Goal: Task Accomplishment & Management: Manage account settings

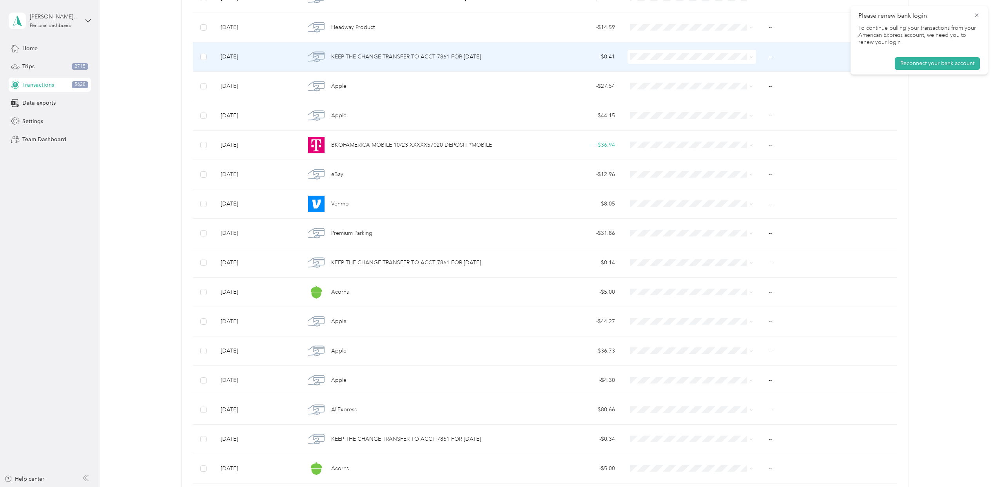
scroll to position [3241, 0]
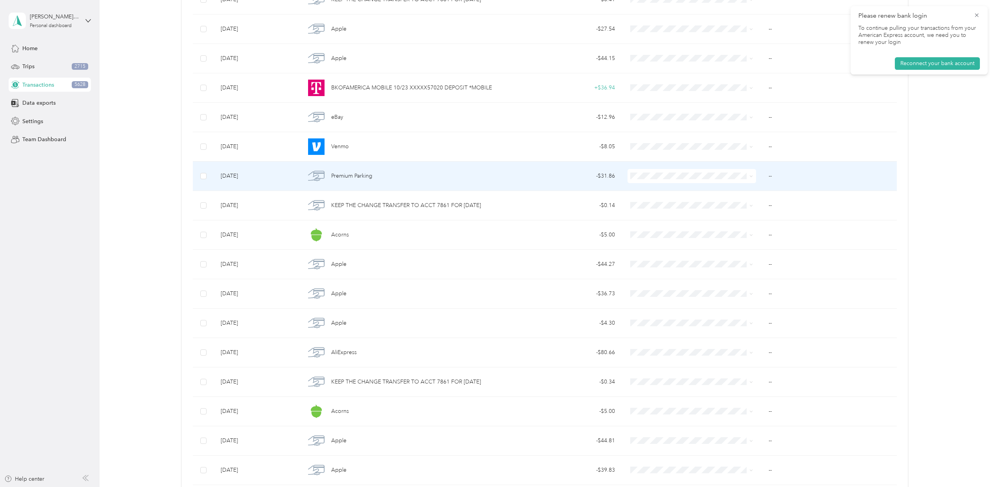
click at [200, 191] on td at bounding box center [204, 176] width 22 height 29
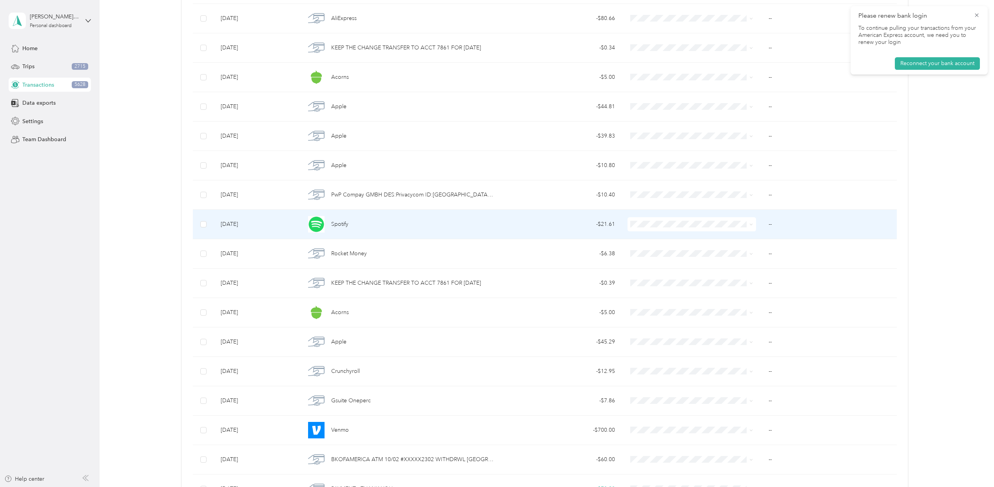
scroll to position [3659, 0]
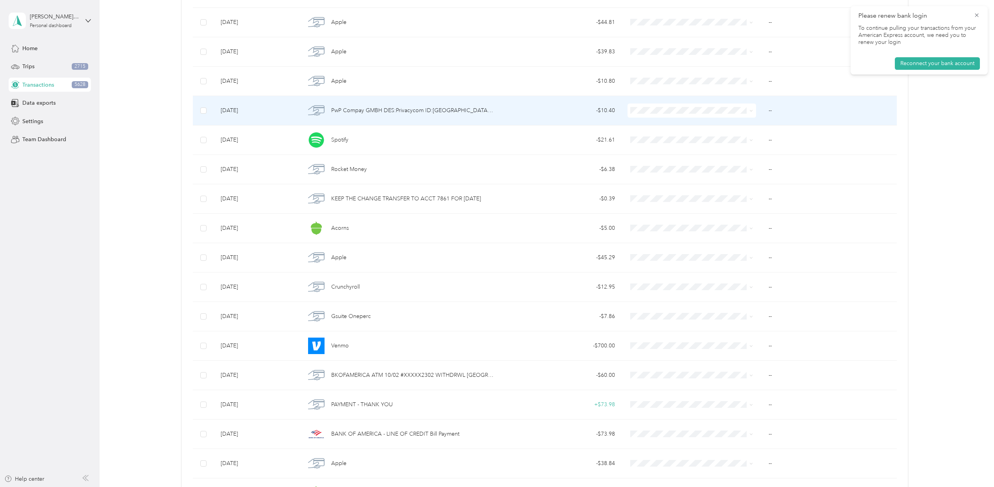
click at [198, 125] on td at bounding box center [204, 110] width 22 height 29
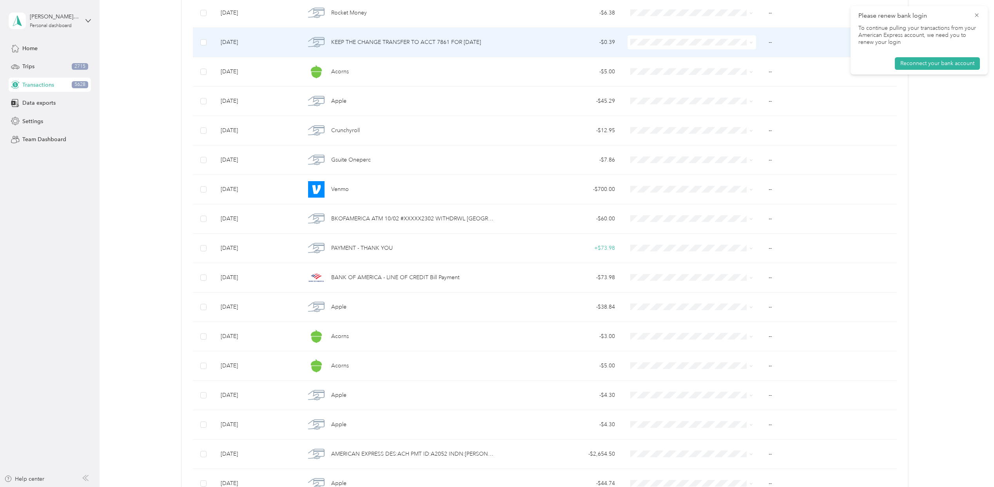
scroll to position [3816, 0]
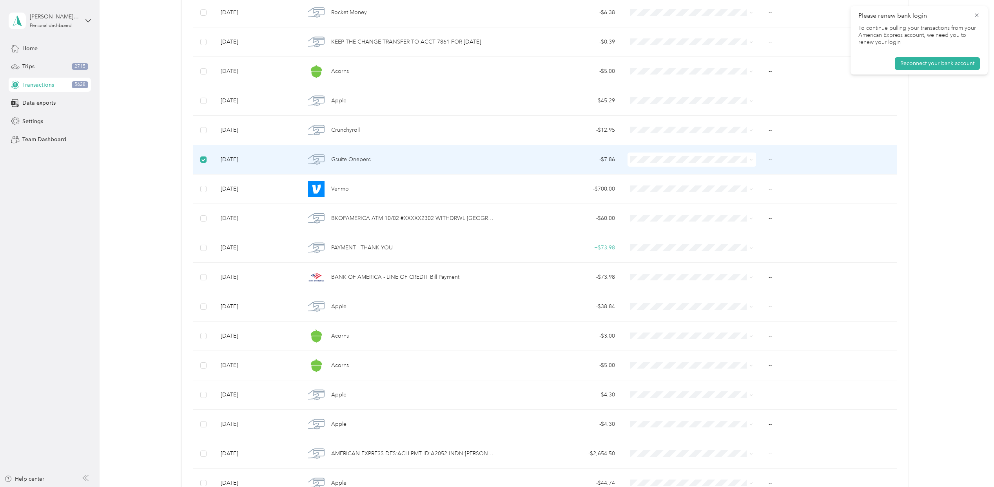
click at [765, 174] on td "--" at bounding box center [830, 159] width 134 height 29
click at [767, 174] on td "--" at bounding box center [830, 159] width 134 height 29
click at [770, 174] on td "--" at bounding box center [830, 159] width 134 height 29
click at [747, 164] on span at bounding box center [750, 159] width 6 height 9
click at [765, 174] on td "--" at bounding box center [830, 159] width 134 height 29
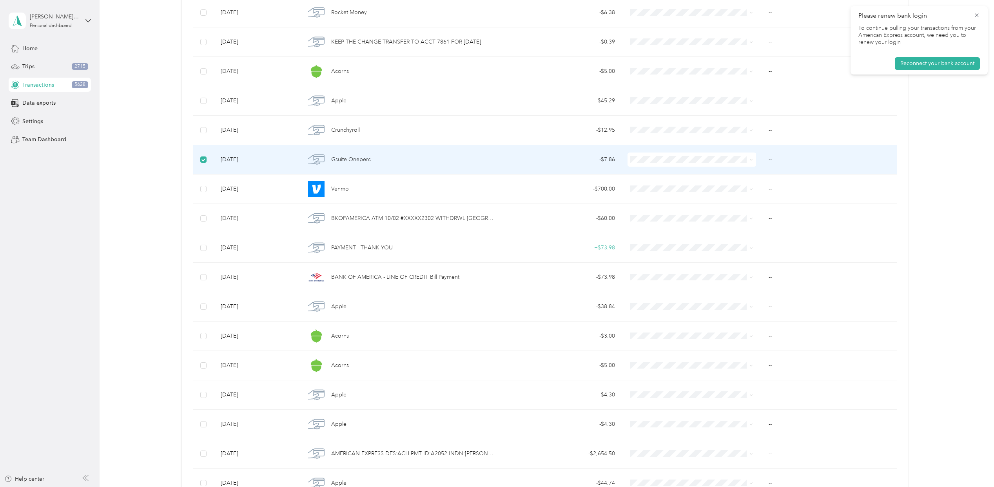
click at [748, 164] on span at bounding box center [750, 159] width 6 height 9
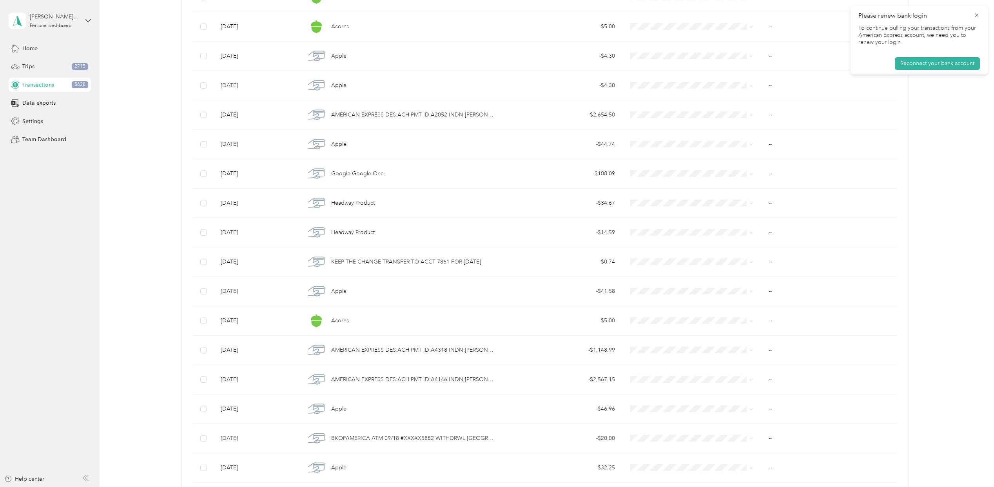
scroll to position [4182, 0]
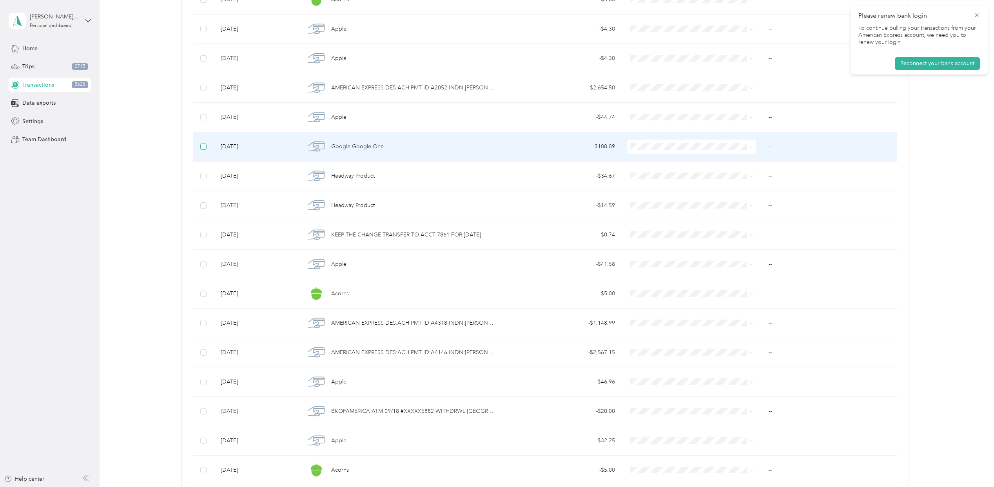
click at [204, 151] on label at bounding box center [203, 146] width 6 height 9
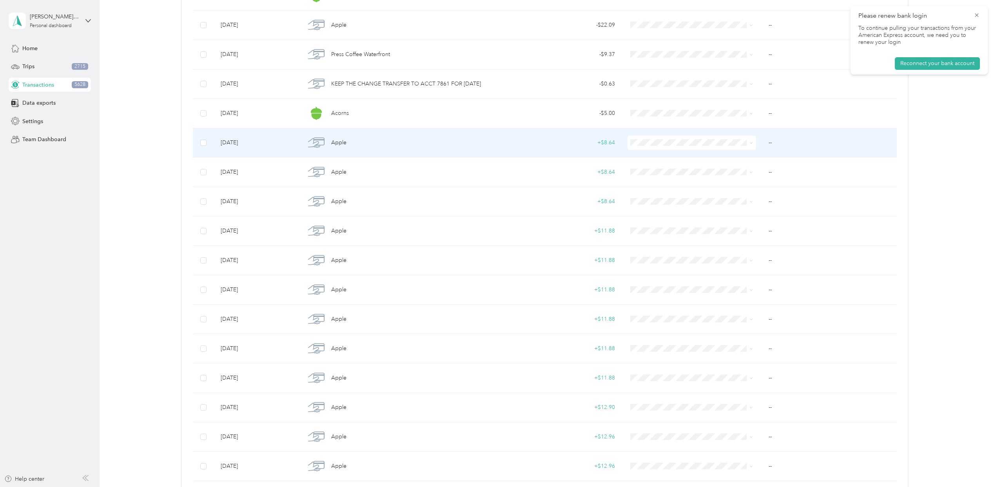
scroll to position [5437, 0]
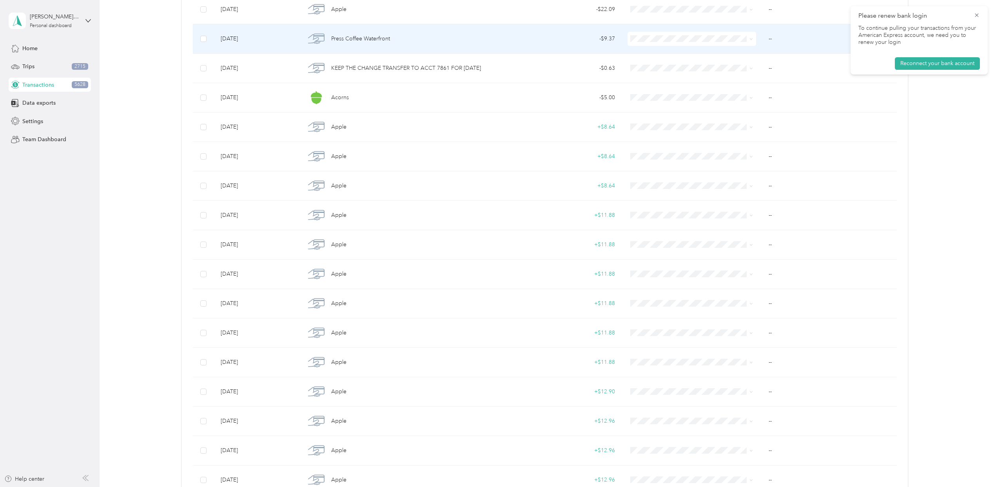
click at [203, 54] on td at bounding box center [204, 38] width 22 height 29
click at [203, 43] on label at bounding box center [203, 39] width 6 height 9
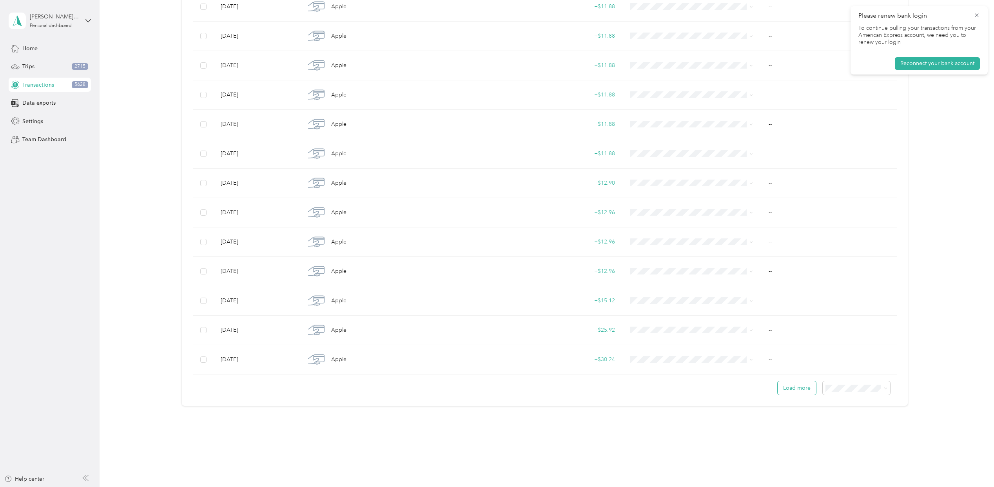
click at [790, 392] on button "Load more" at bounding box center [797, 388] width 38 height 14
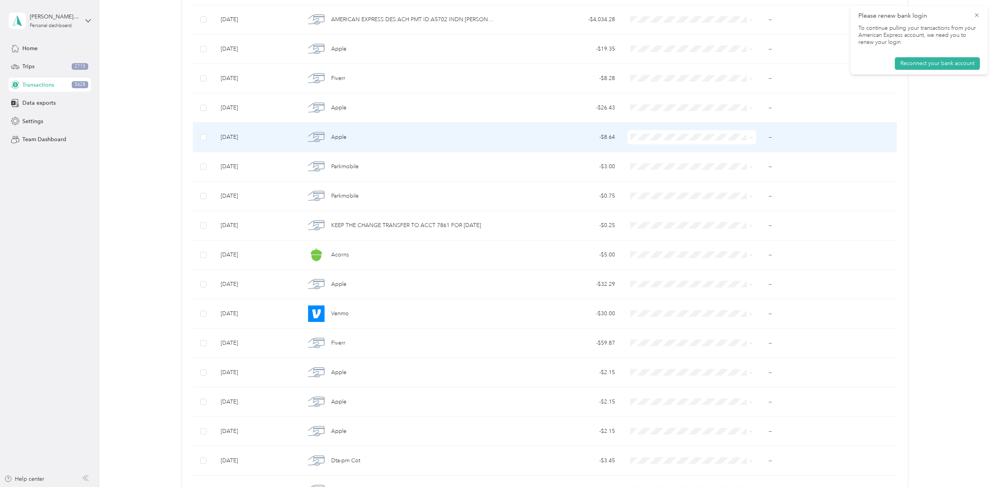
scroll to position [6926, 0]
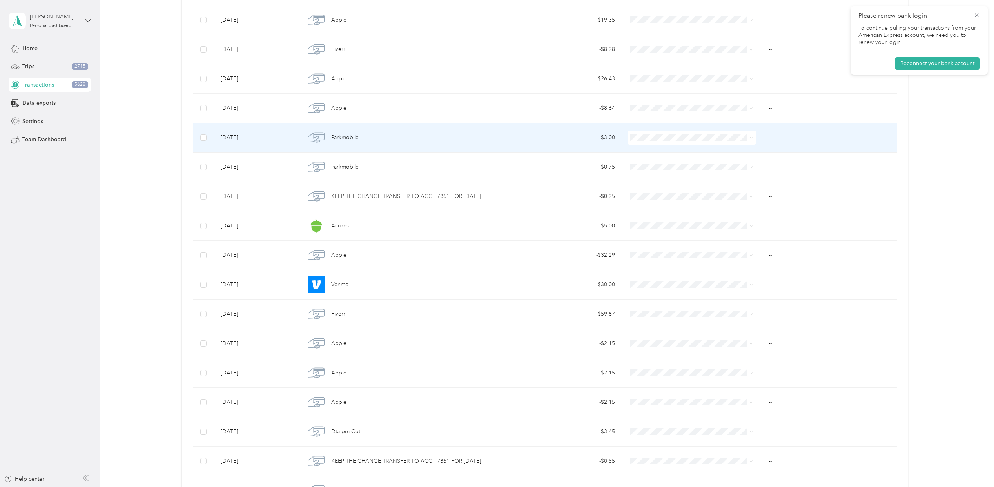
click at [203, 153] on td at bounding box center [204, 137] width 22 height 29
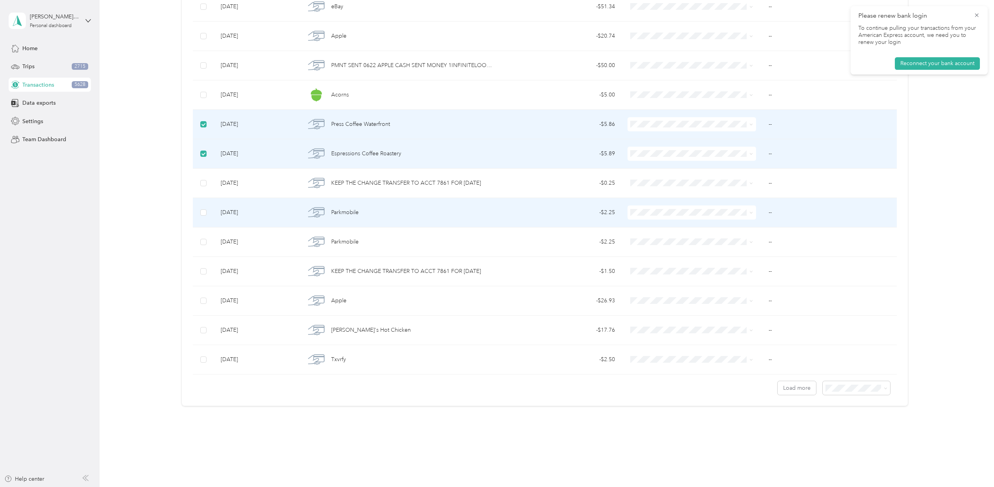
scroll to position [8625, 0]
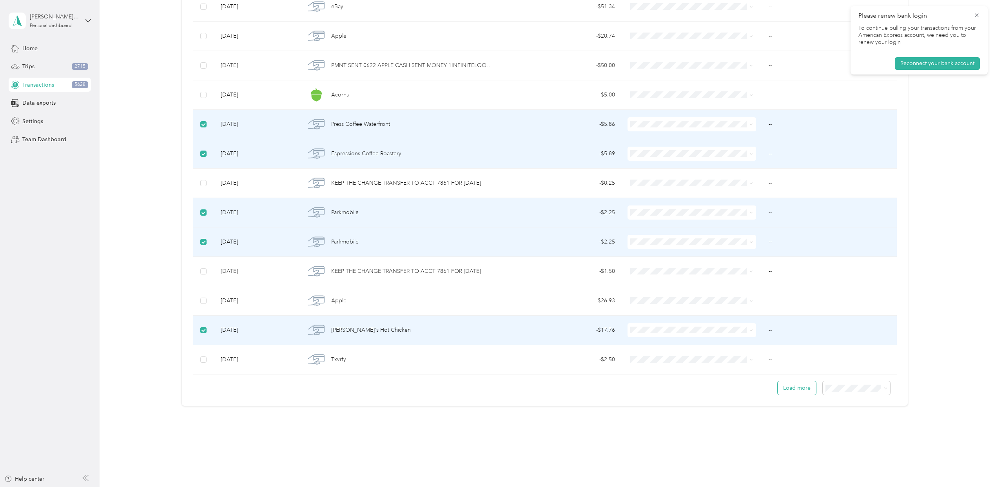
click at [787, 389] on button "Load more" at bounding box center [797, 388] width 38 height 14
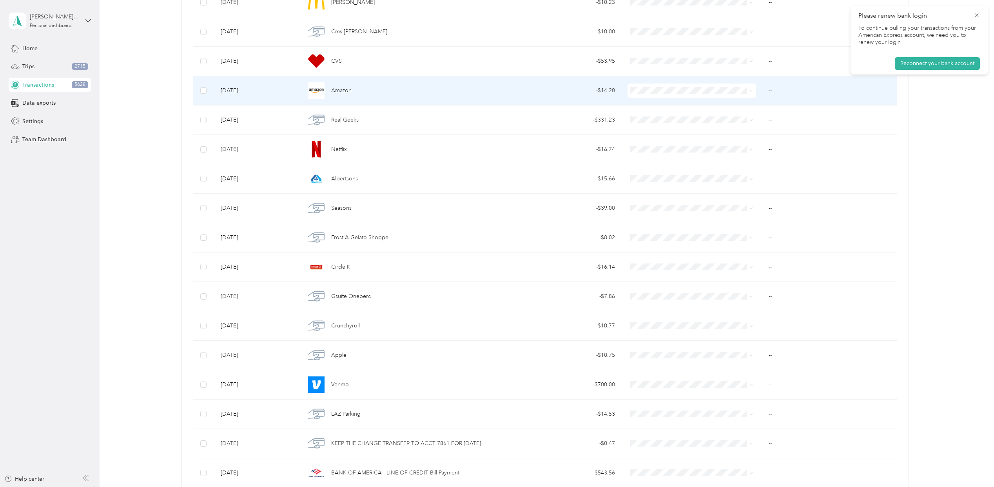
scroll to position [9931, 0]
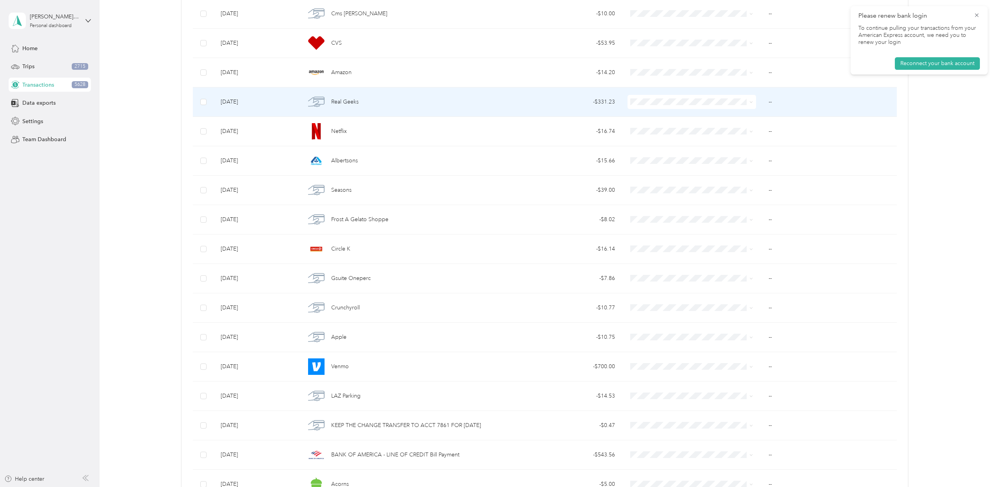
click at [207, 117] on td at bounding box center [204, 101] width 22 height 29
drag, startPoint x: 201, startPoint y: 149, endPoint x: 496, endPoint y: 242, distance: 308.9
click at [202, 106] on label at bounding box center [203, 102] width 6 height 9
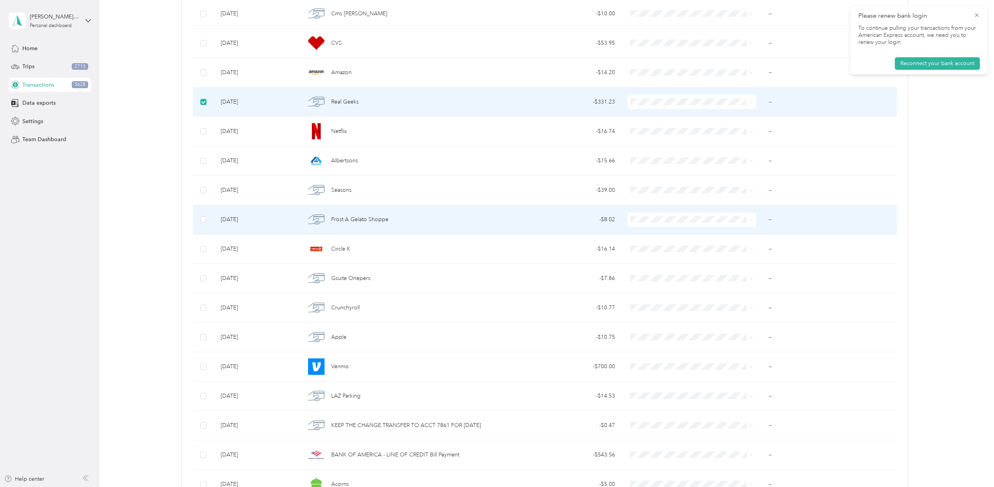
click at [203, 234] on td at bounding box center [204, 219] width 22 height 29
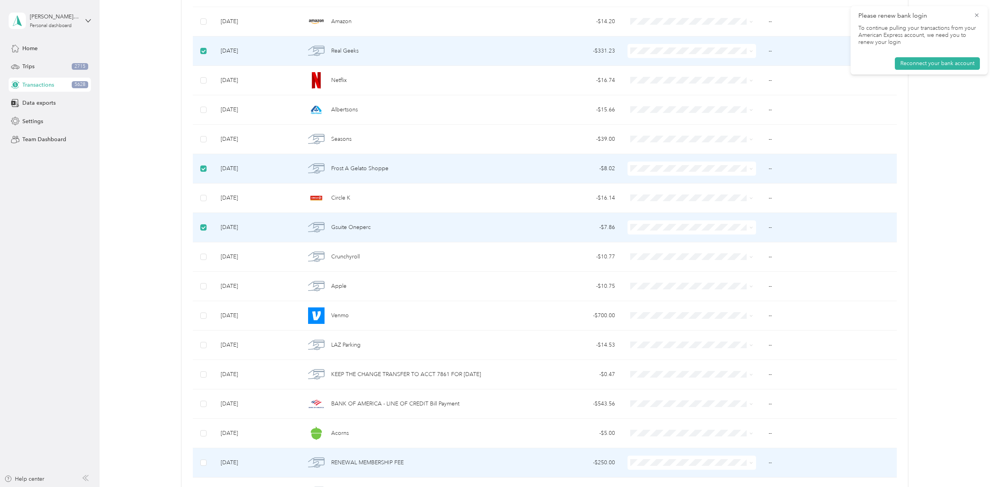
scroll to position [10245, 0]
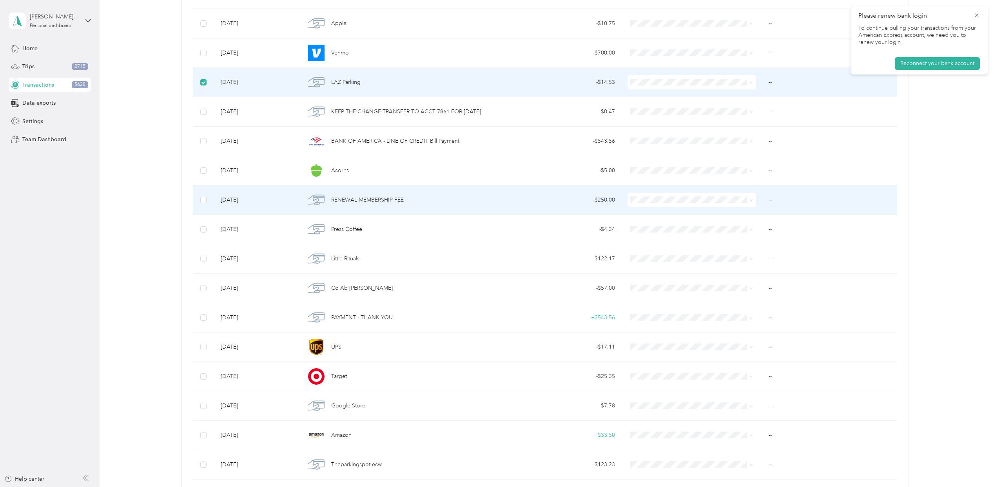
click at [207, 215] on td at bounding box center [204, 199] width 22 height 29
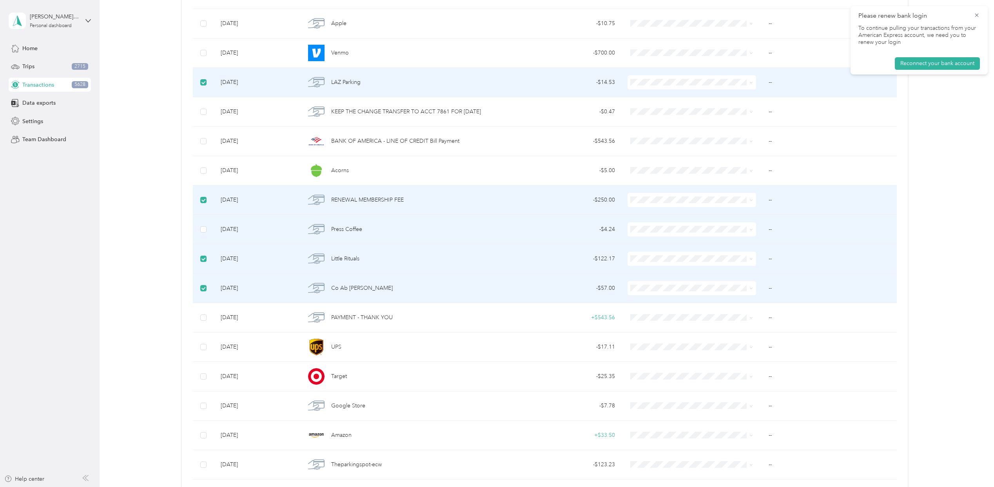
click at [202, 244] on td at bounding box center [204, 229] width 22 height 29
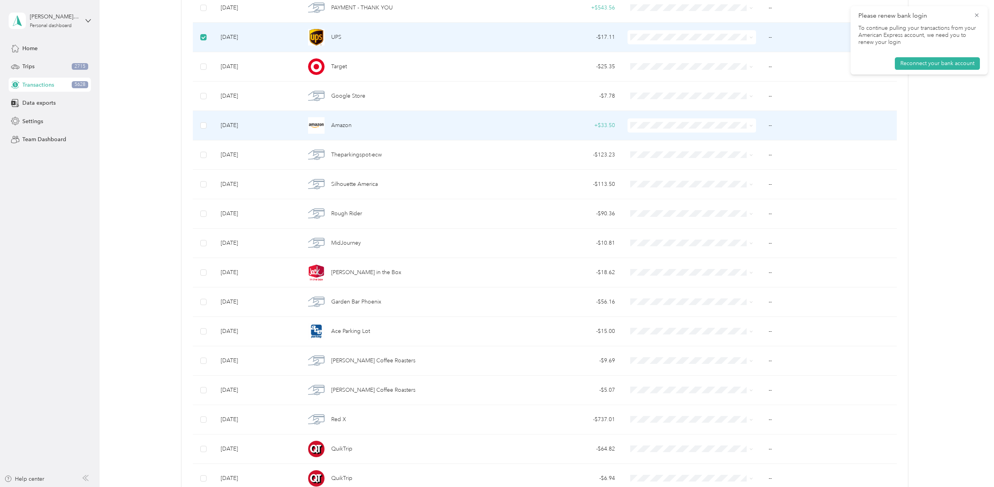
scroll to position [10559, 0]
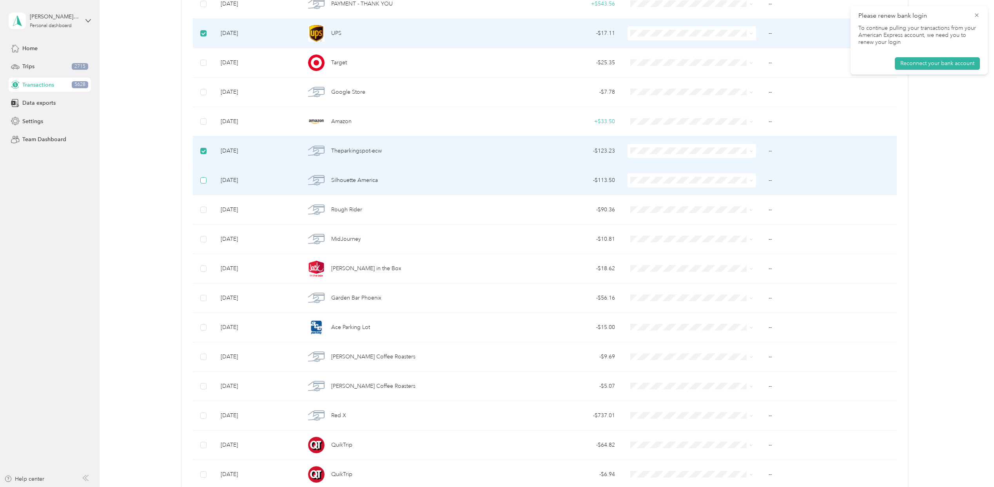
click at [205, 185] on label at bounding box center [203, 180] width 6 height 9
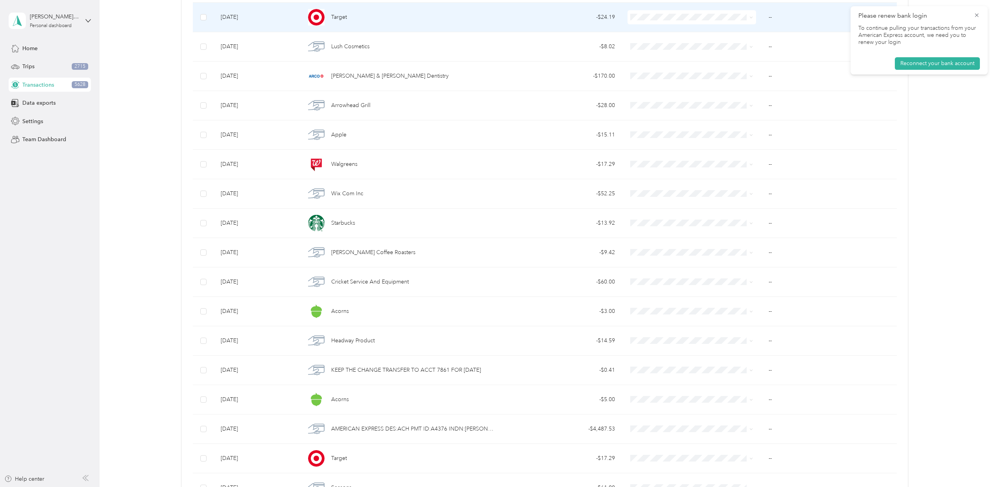
scroll to position [11186, 0]
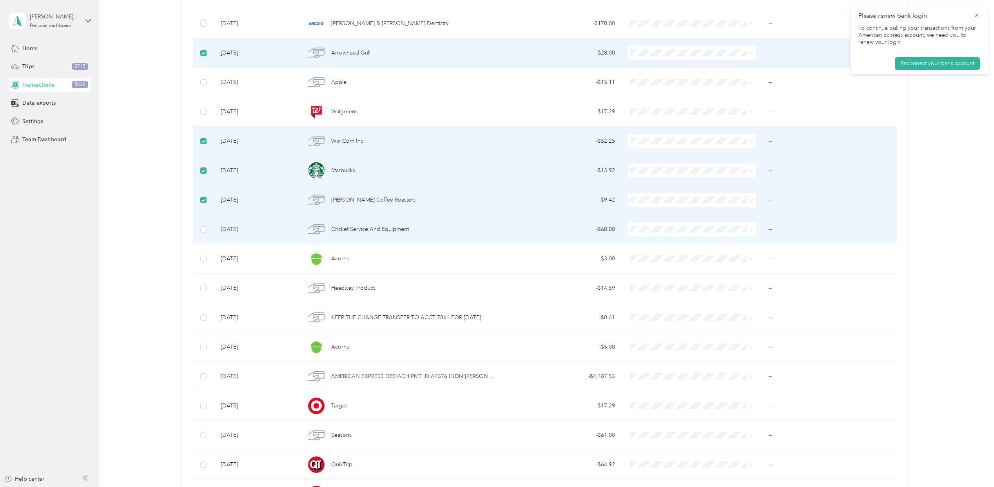
click at [206, 244] on td at bounding box center [204, 229] width 22 height 29
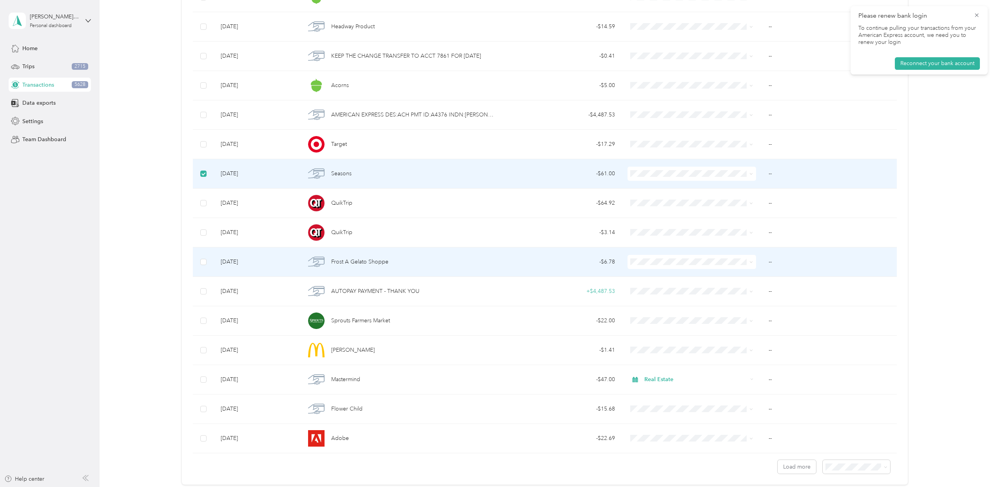
scroll to position [11578, 0]
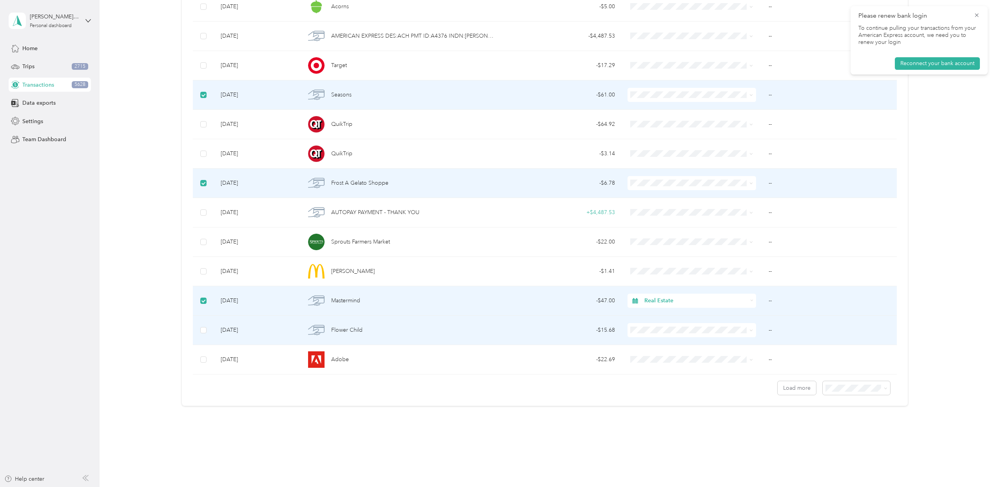
click at [200, 325] on td at bounding box center [204, 330] width 22 height 29
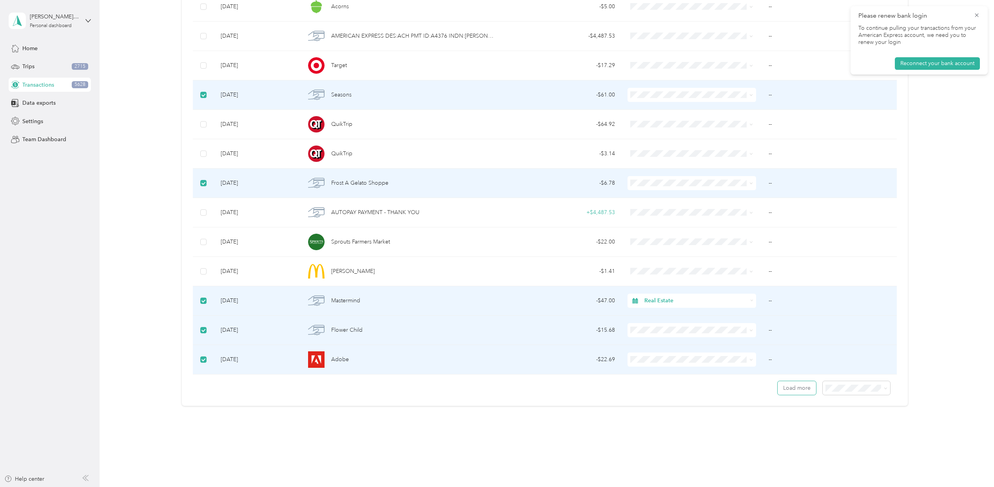
drag, startPoint x: 797, startPoint y: 392, endPoint x: 712, endPoint y: 347, distance: 96.0
click at [797, 392] on button "Load more" at bounding box center [797, 388] width 38 height 14
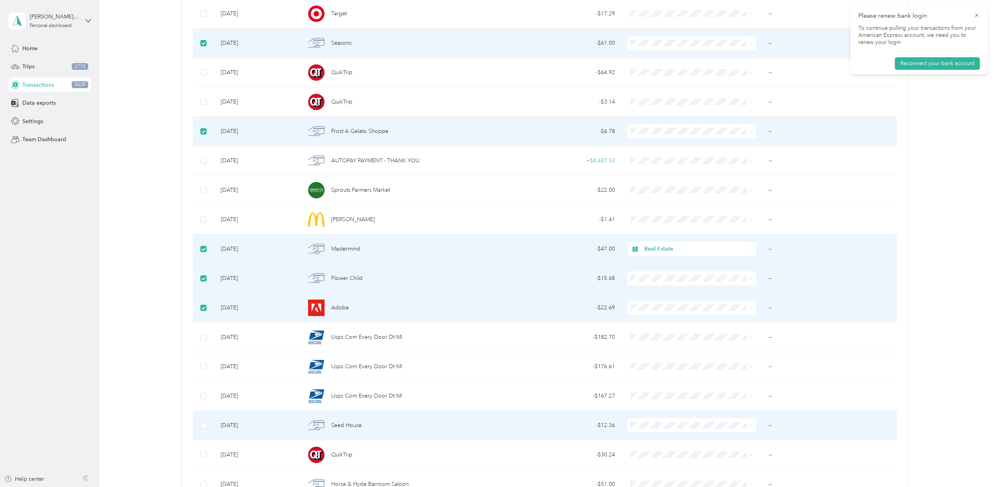
scroll to position [11788, 0]
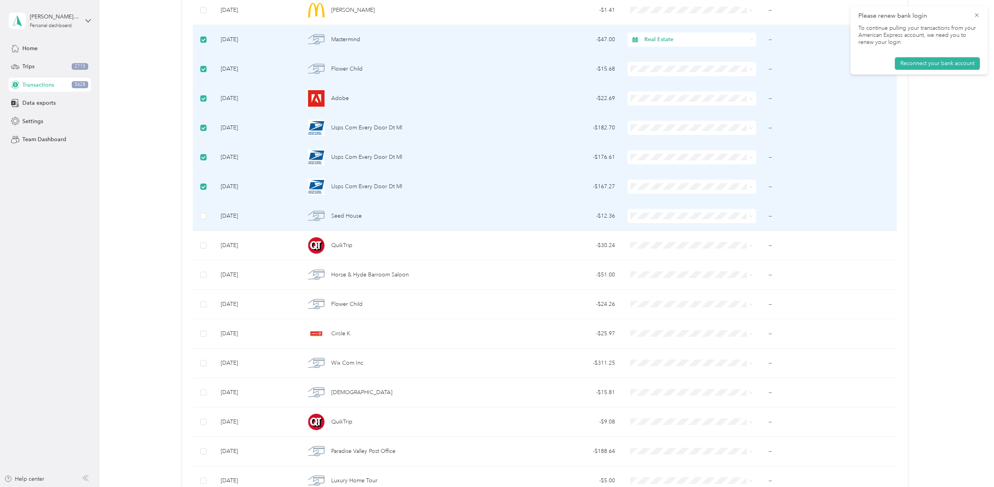
click at [198, 231] on td at bounding box center [204, 216] width 22 height 29
click at [202, 231] on td at bounding box center [204, 216] width 22 height 29
click at [201, 220] on label at bounding box center [203, 216] width 6 height 9
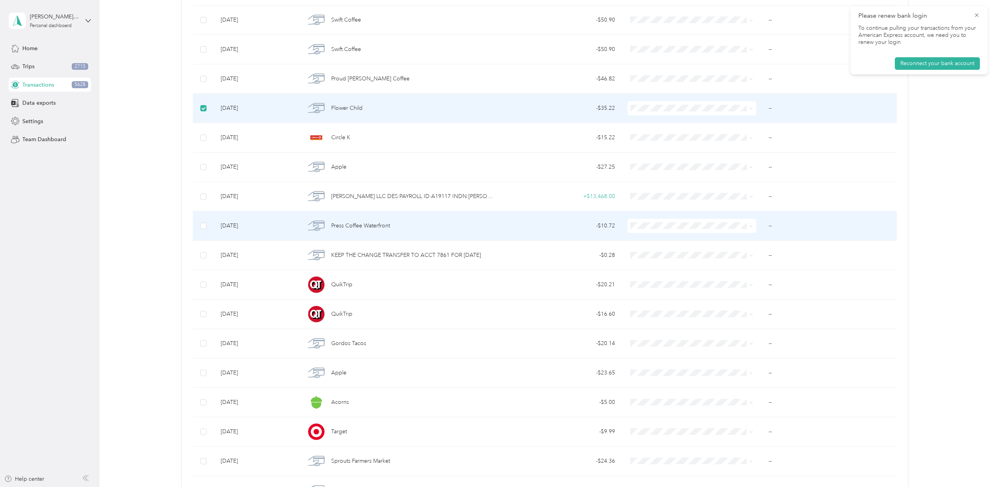
scroll to position [13670, 0]
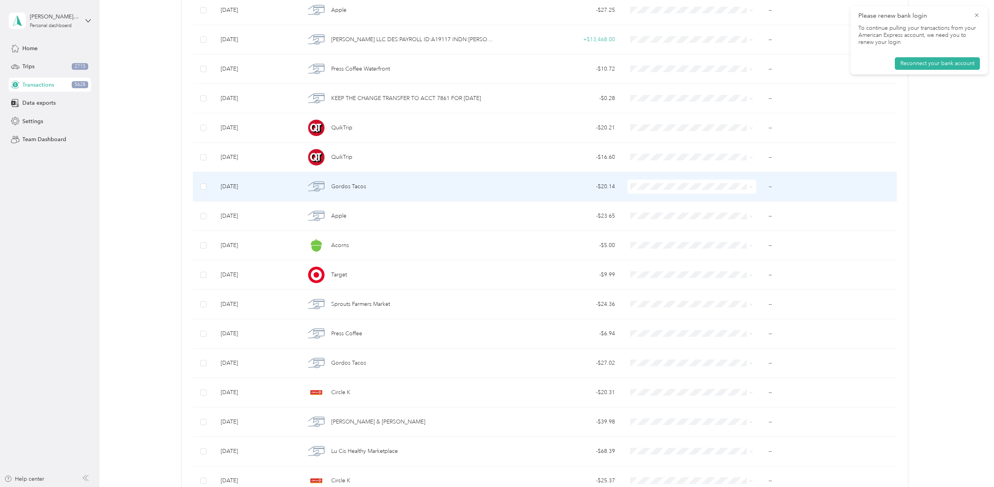
click at [197, 202] on td at bounding box center [204, 186] width 22 height 29
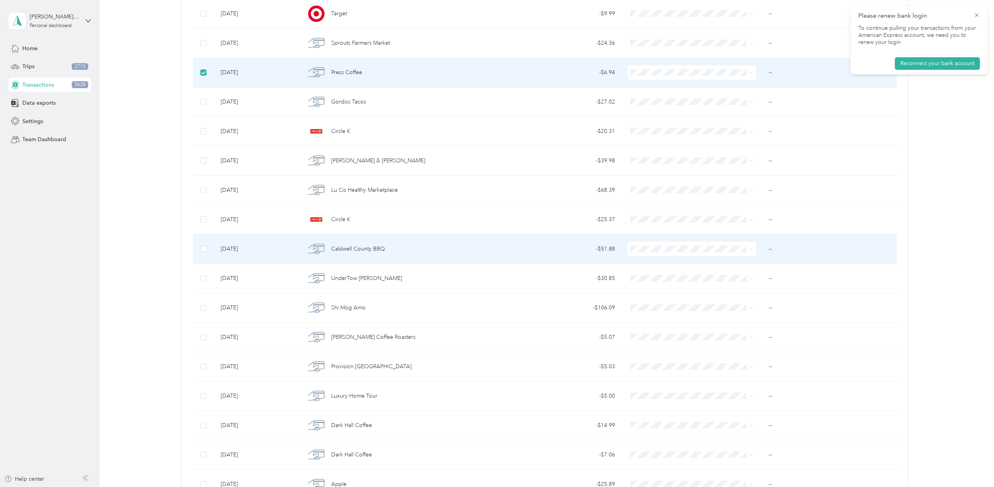
scroll to position [14087, 0]
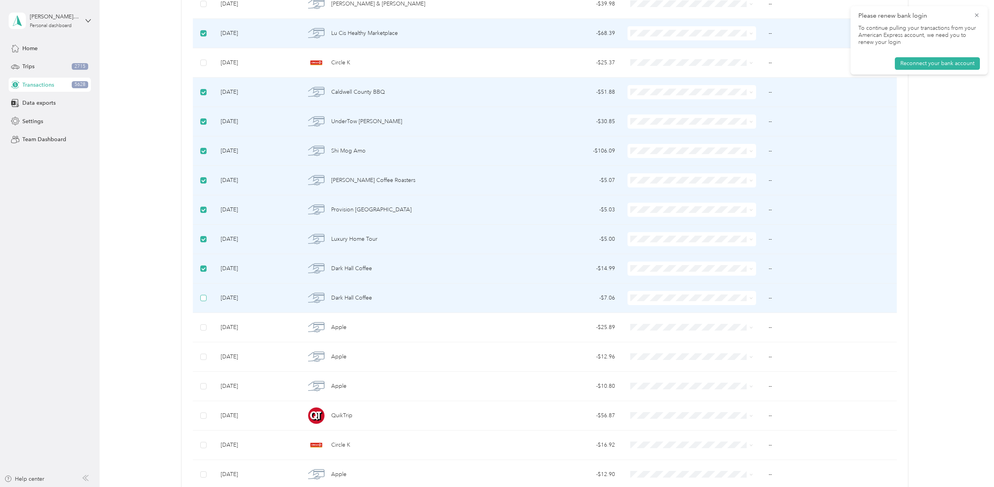
click at [205, 302] on label at bounding box center [203, 298] width 6 height 9
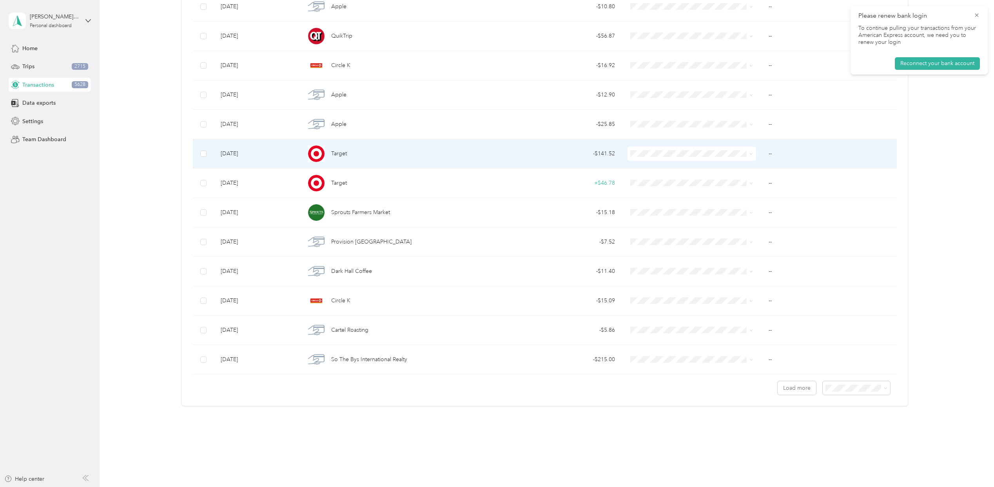
scroll to position [14532, 0]
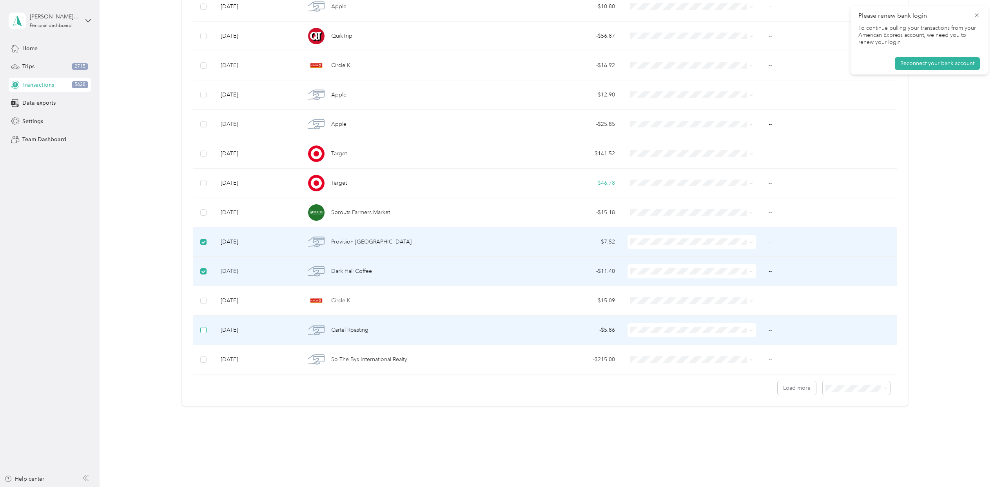
click at [205, 326] on label at bounding box center [203, 330] width 6 height 9
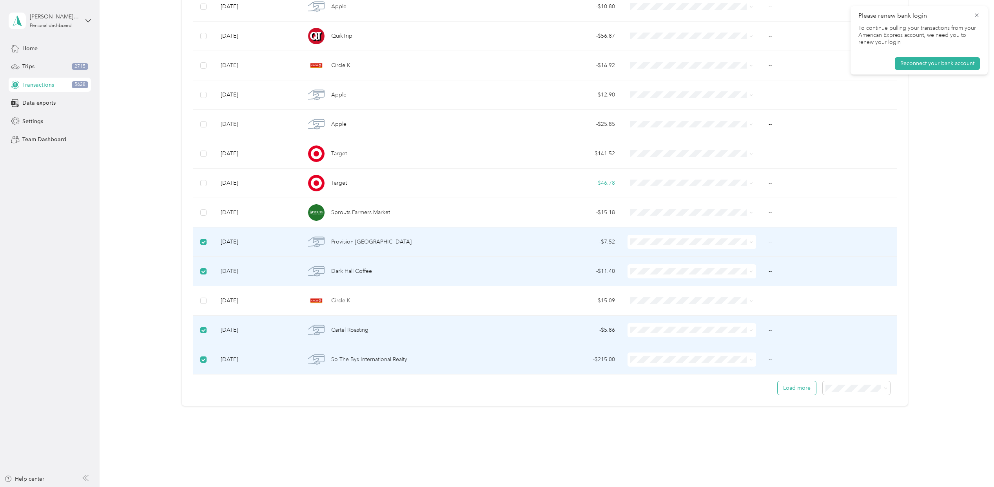
click at [790, 392] on button "Load more" at bounding box center [797, 388] width 38 height 14
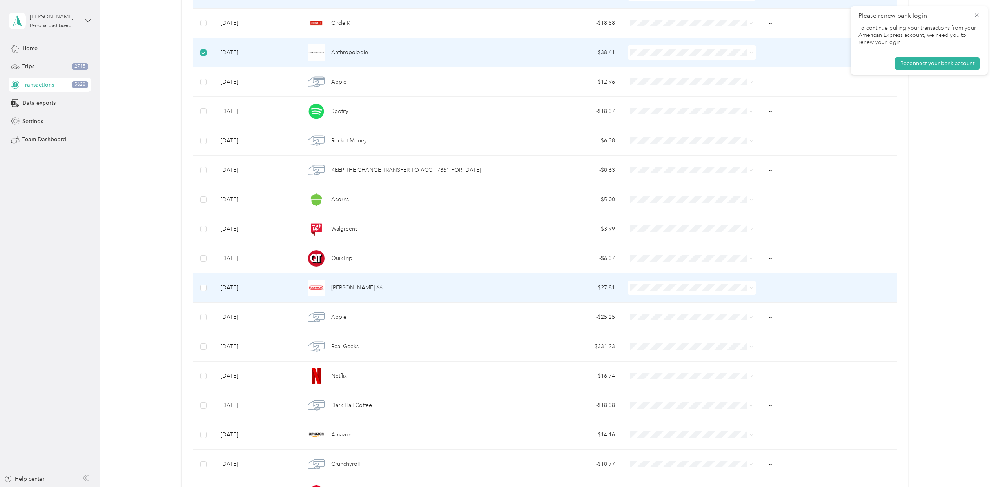
scroll to position [15159, 0]
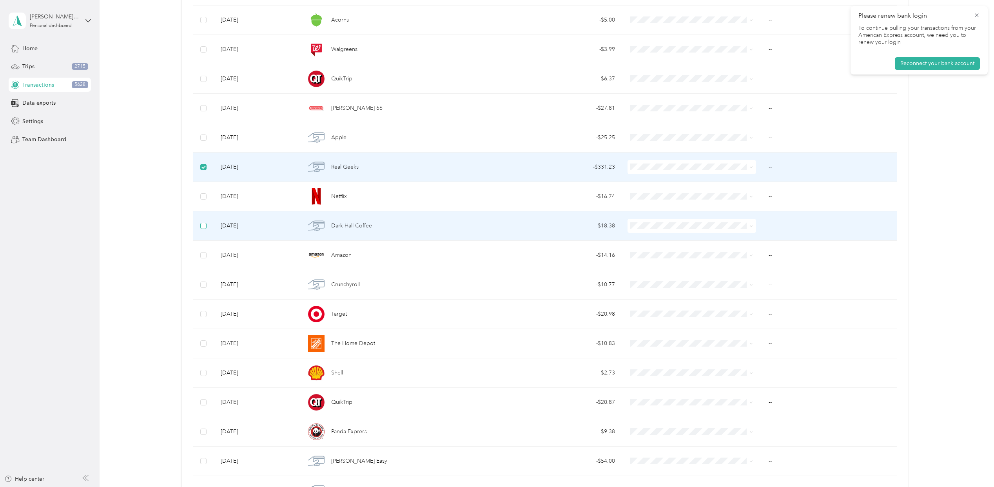
click at [200, 230] on label at bounding box center [203, 226] width 6 height 9
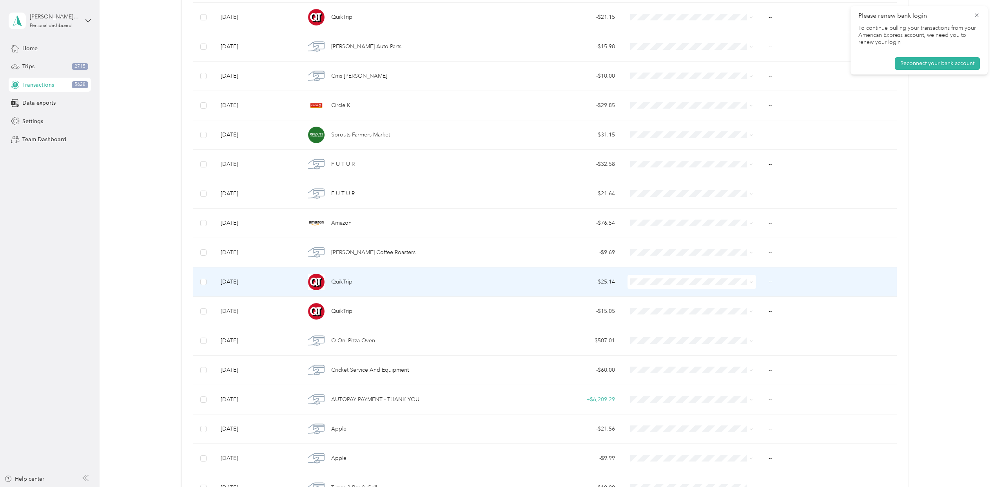
scroll to position [16571, 0]
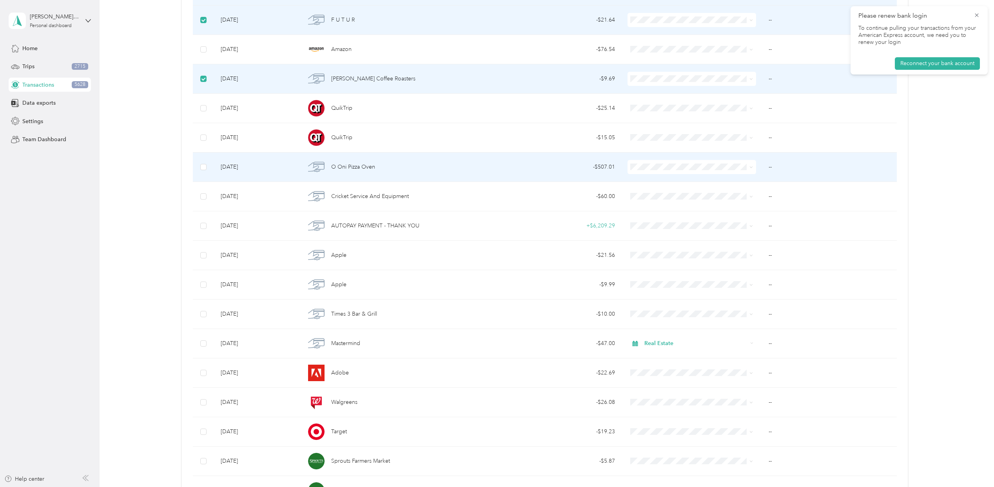
click at [199, 182] on td at bounding box center [204, 167] width 22 height 29
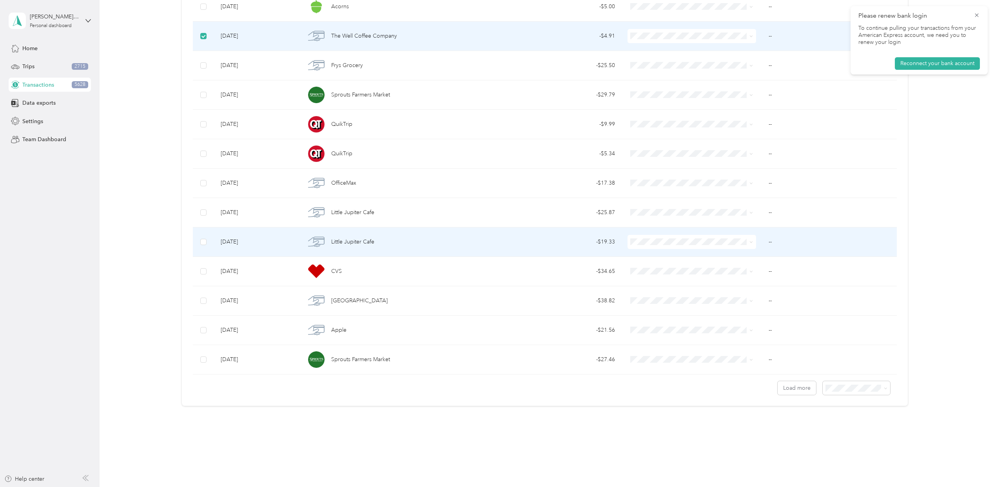
scroll to position [17486, 0]
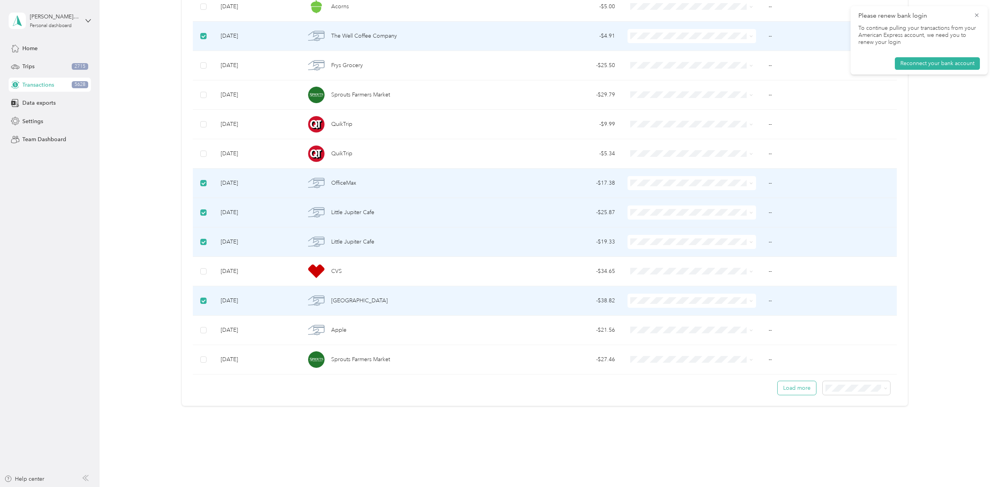
click at [794, 392] on button "Load more" at bounding box center [797, 388] width 38 height 14
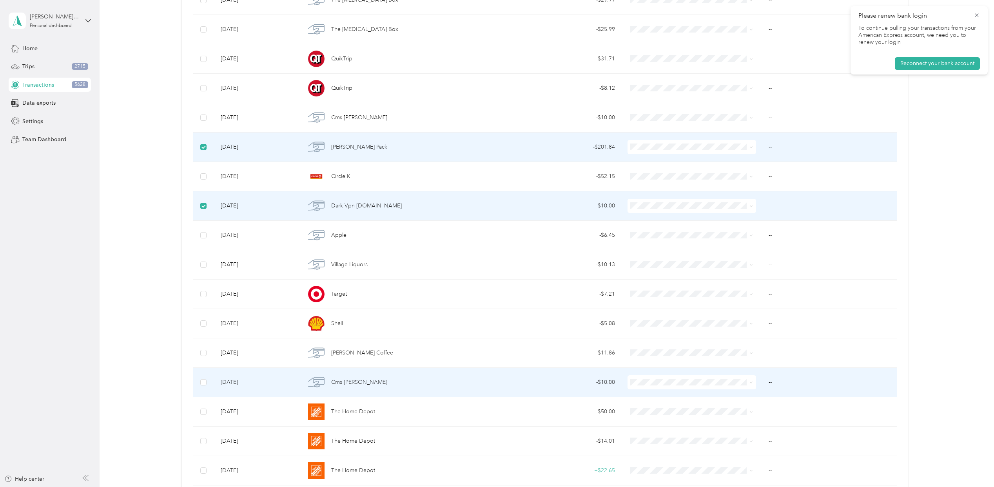
scroll to position [18061, 0]
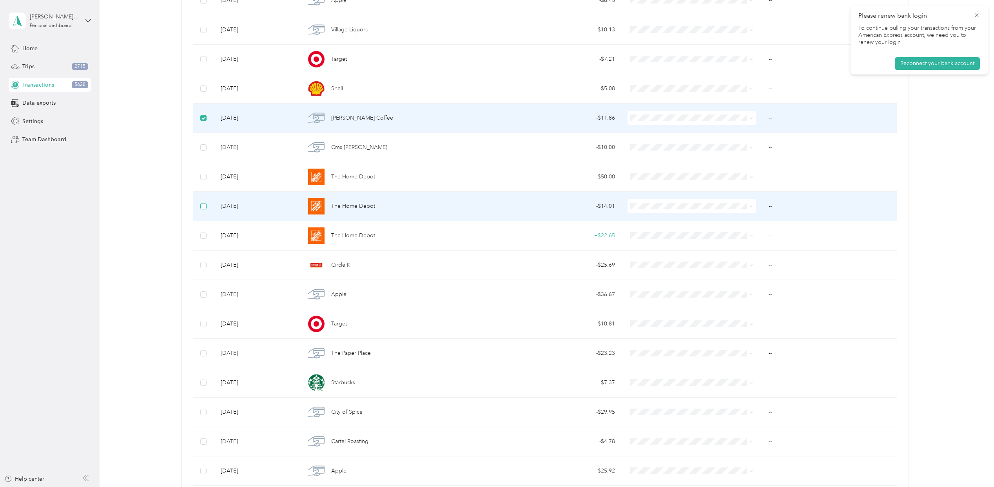
click at [201, 211] on label at bounding box center [203, 206] width 6 height 9
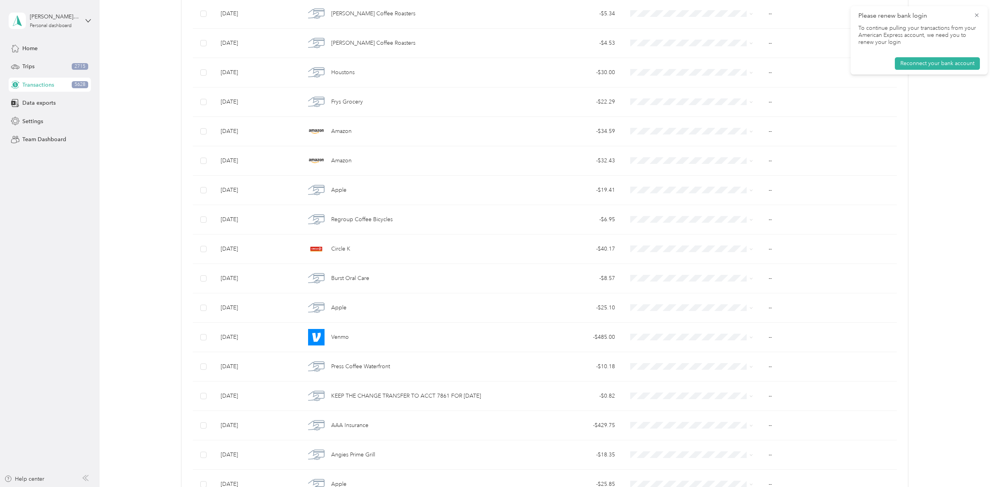
scroll to position [19054, 0]
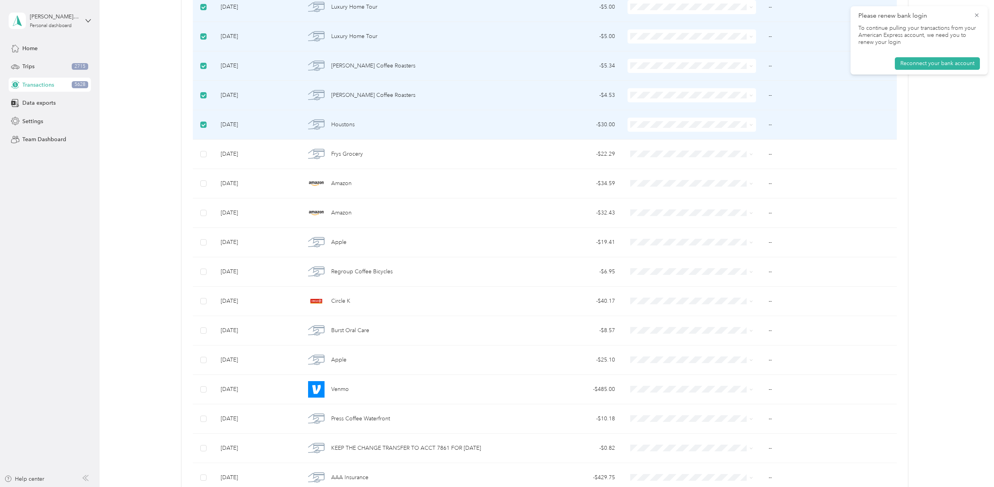
drag, startPoint x: 143, startPoint y: 262, endPoint x: 143, endPoint y: 257, distance: 5.1
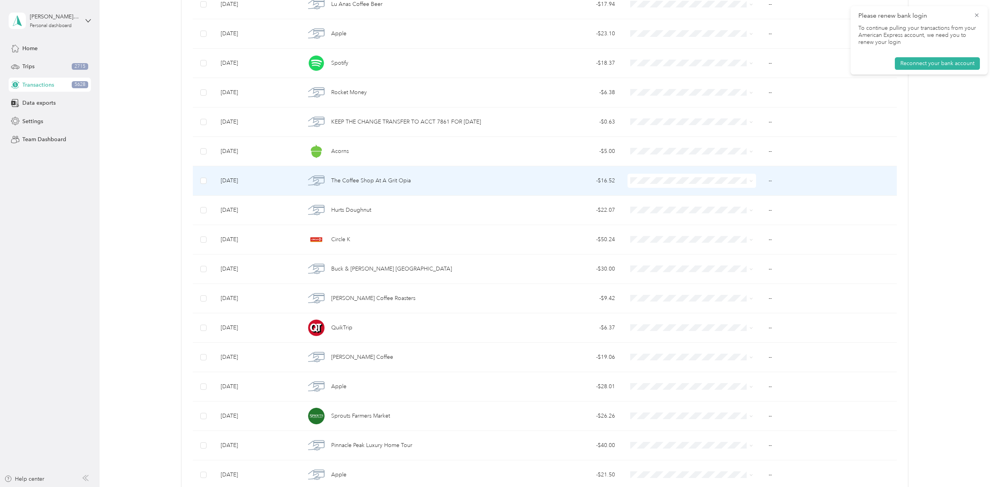
scroll to position [19733, 0]
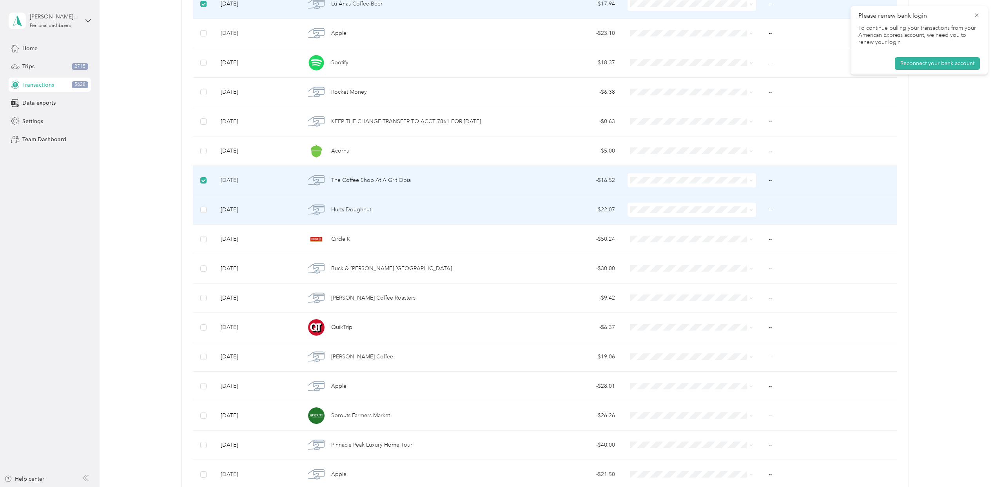
click at [198, 225] on td at bounding box center [204, 209] width 22 height 29
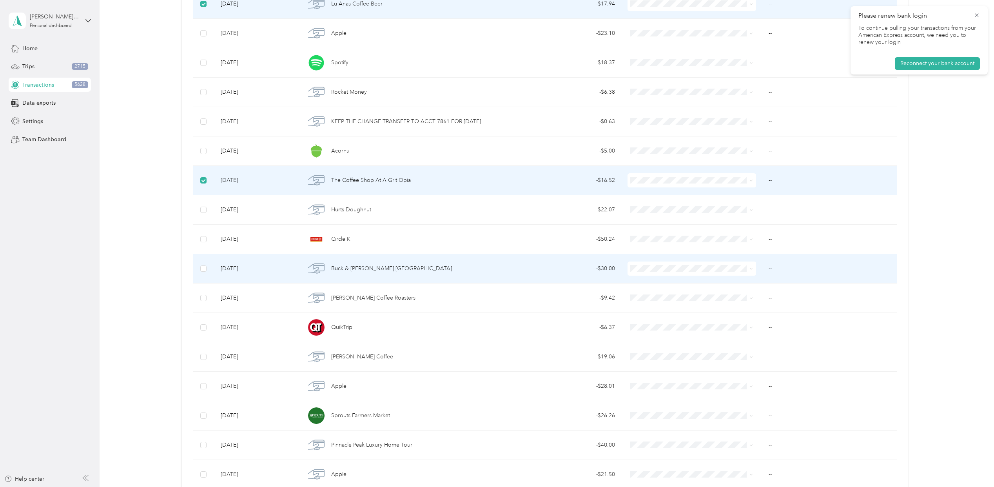
click at [199, 283] on td at bounding box center [204, 268] width 22 height 29
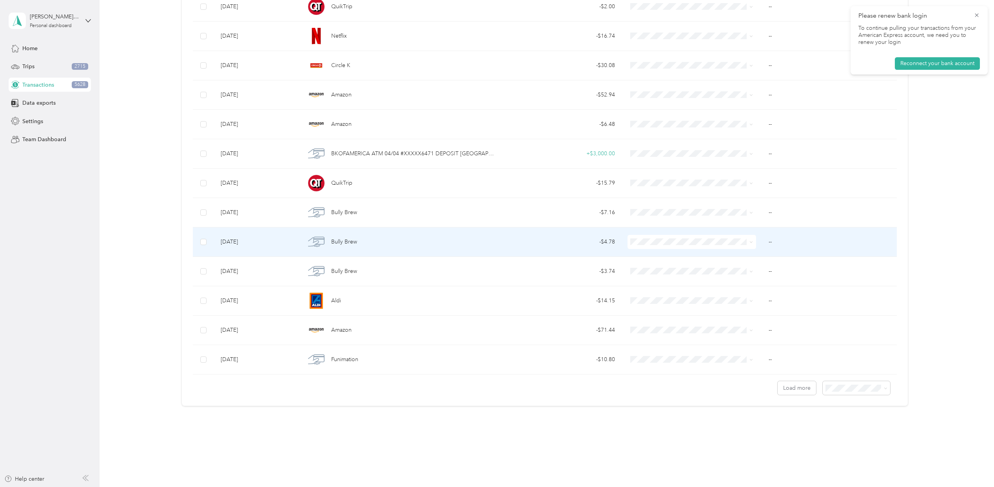
scroll to position [20413, 0]
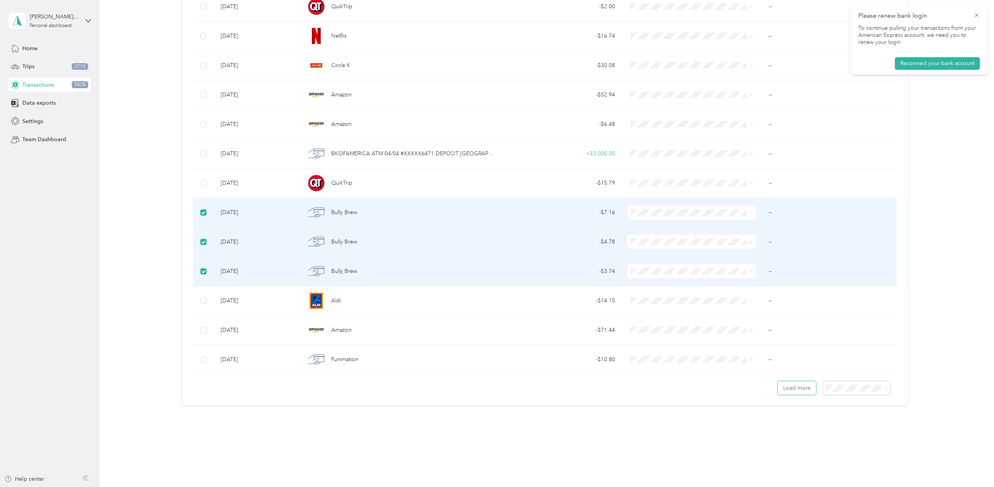
drag, startPoint x: 779, startPoint y: 416, endPoint x: 502, endPoint y: 314, distance: 295.6
click at [779, 395] on button "Load more" at bounding box center [797, 388] width 38 height 14
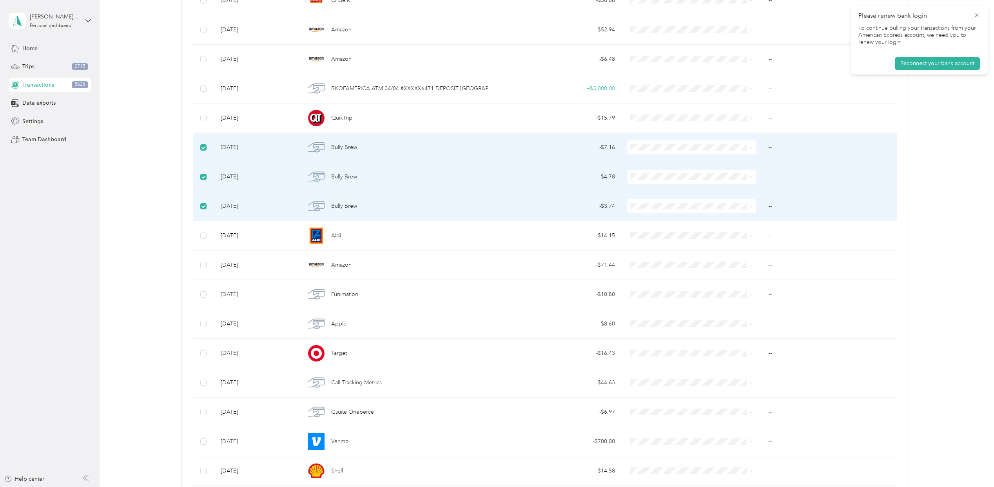
scroll to position [20727, 0]
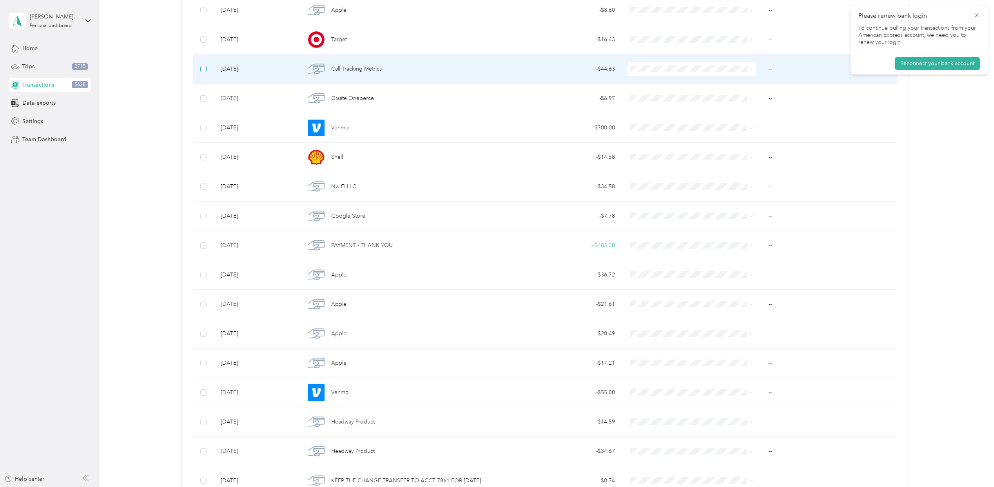
click at [203, 73] on label at bounding box center [203, 69] width 6 height 9
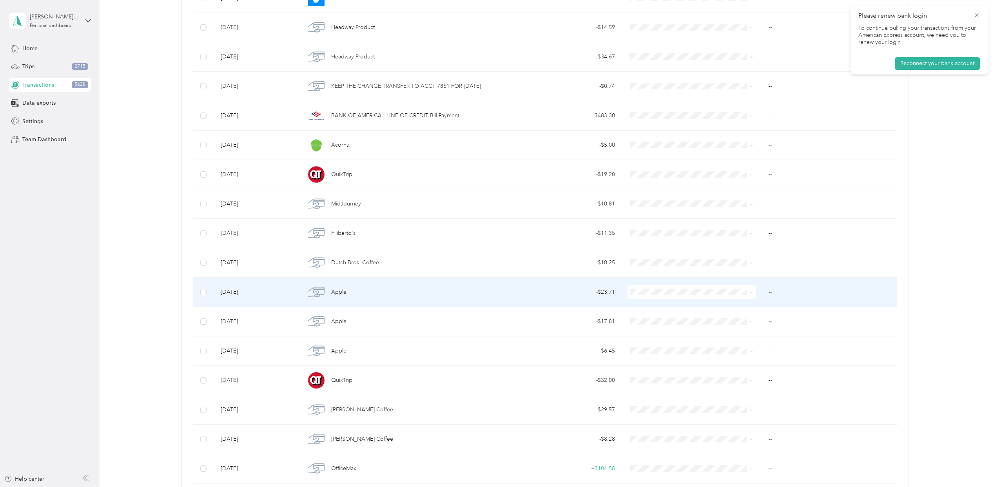
scroll to position [21250, 0]
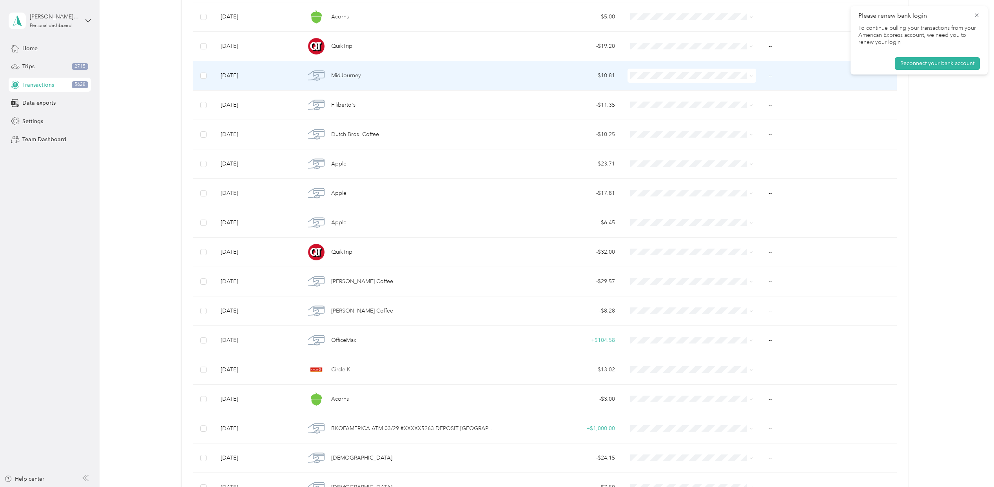
click at [199, 91] on td at bounding box center [204, 75] width 22 height 29
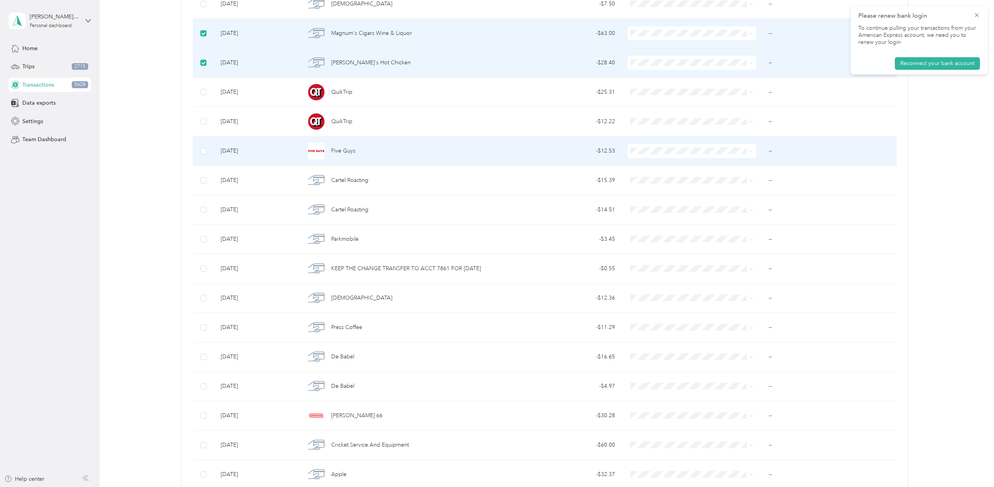
scroll to position [21772, 0]
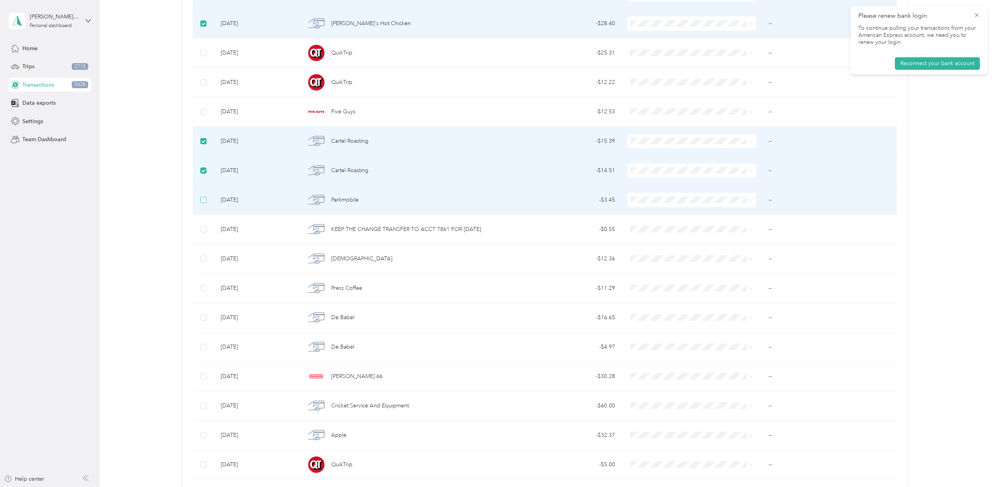
click at [204, 204] on label at bounding box center [203, 200] width 6 height 9
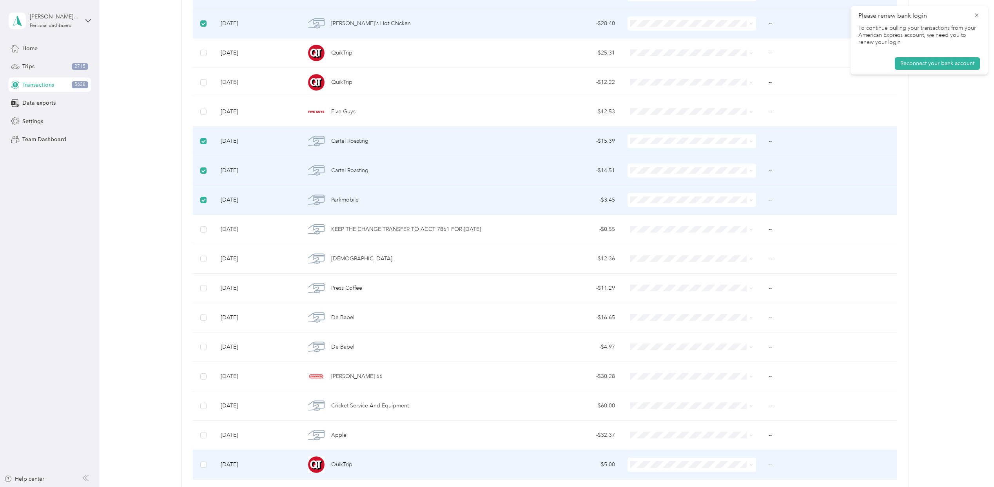
scroll to position [22034, 0]
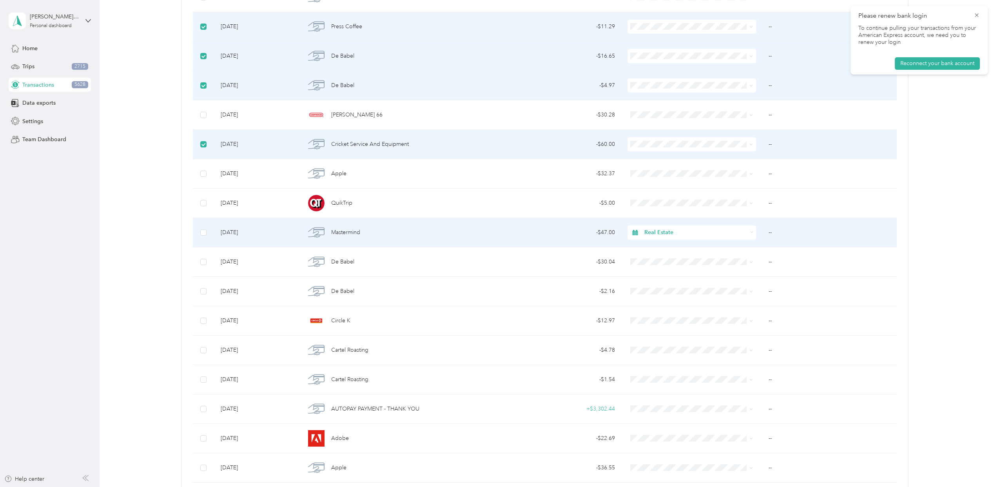
click at [203, 237] on label at bounding box center [203, 232] width 6 height 9
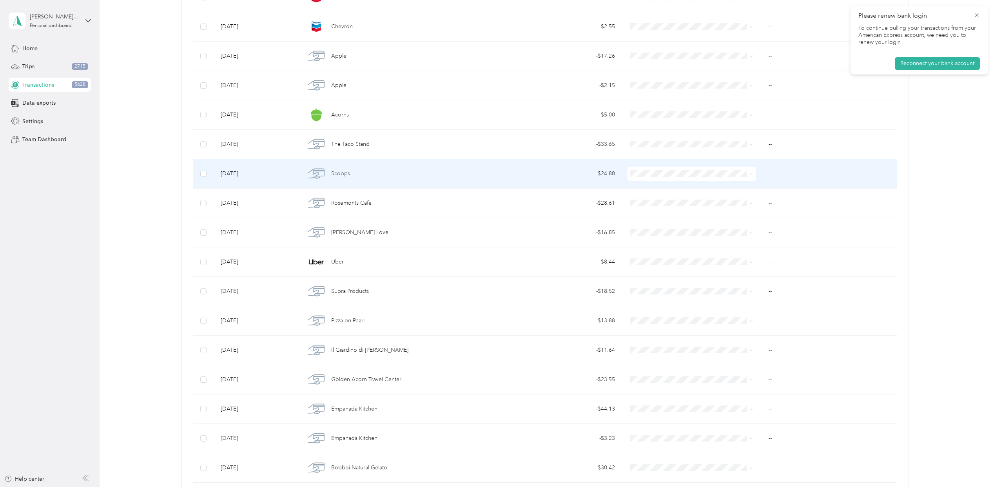
scroll to position [22609, 0]
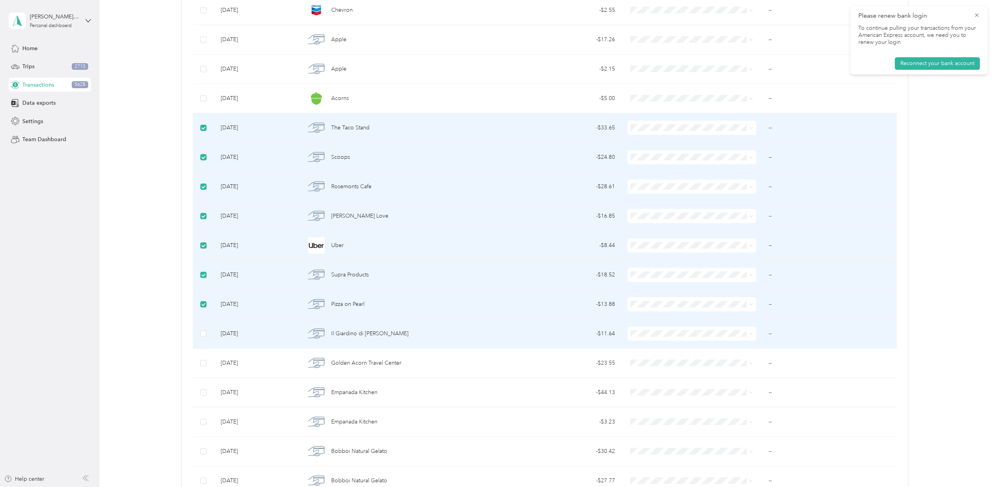
click at [204, 349] on td at bounding box center [204, 333] width 22 height 29
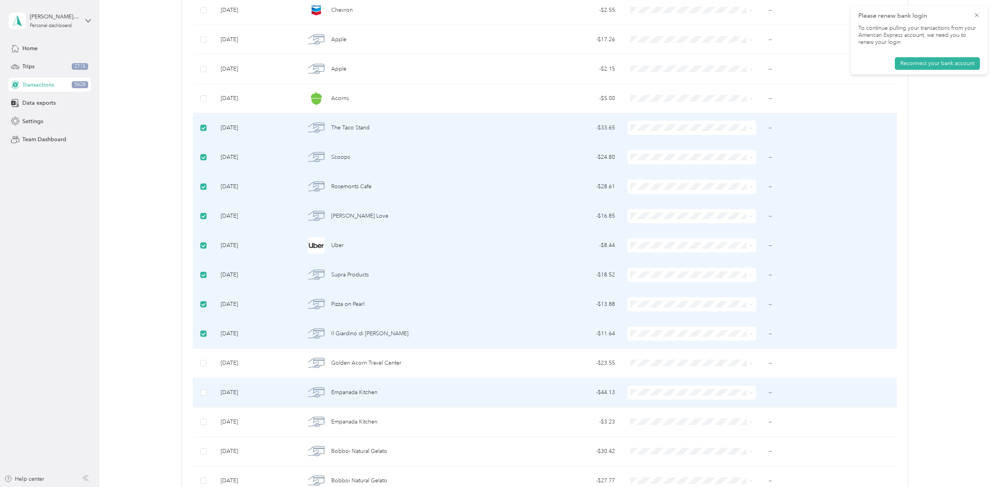
scroll to position [22870, 0]
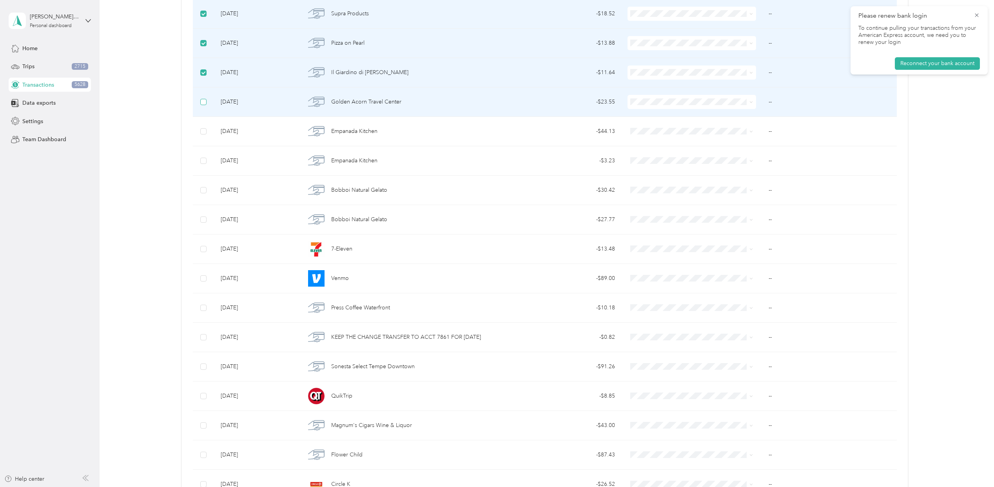
click at [204, 106] on label at bounding box center [203, 102] width 6 height 9
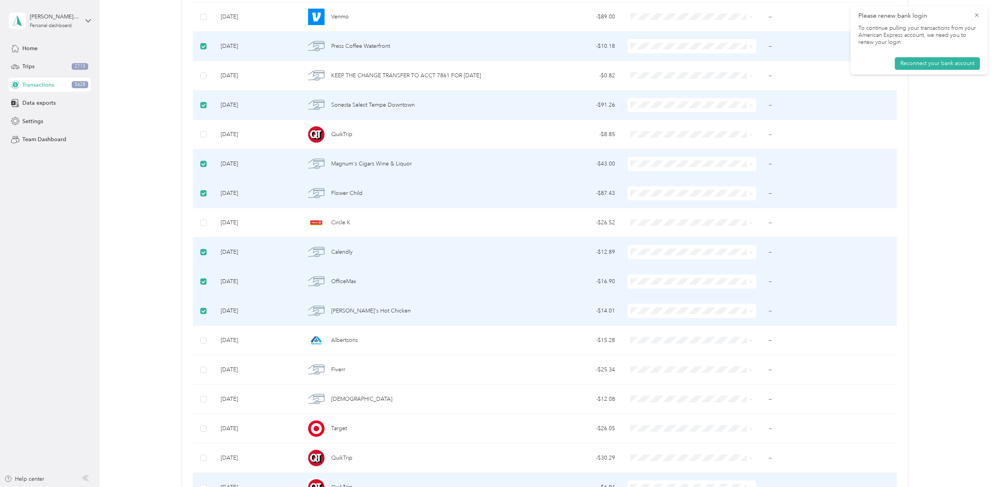
scroll to position [23393, 0]
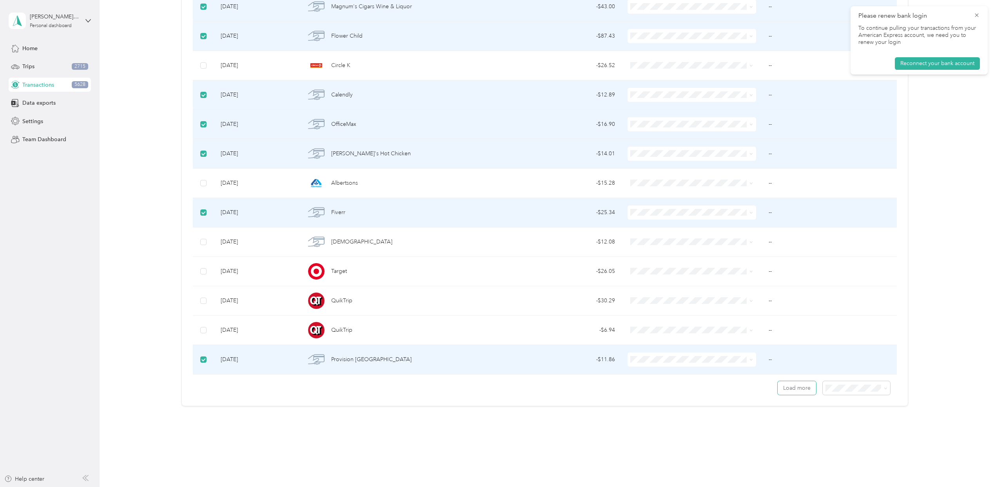
drag, startPoint x: 787, startPoint y: 393, endPoint x: 755, endPoint y: 392, distance: 31.4
click at [787, 392] on button "Load more" at bounding box center [797, 388] width 38 height 14
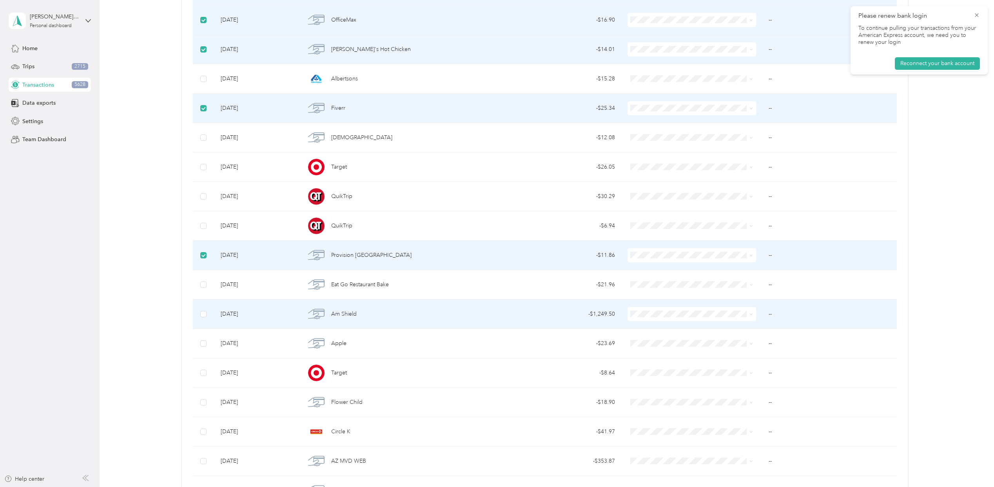
scroll to position [23602, 0]
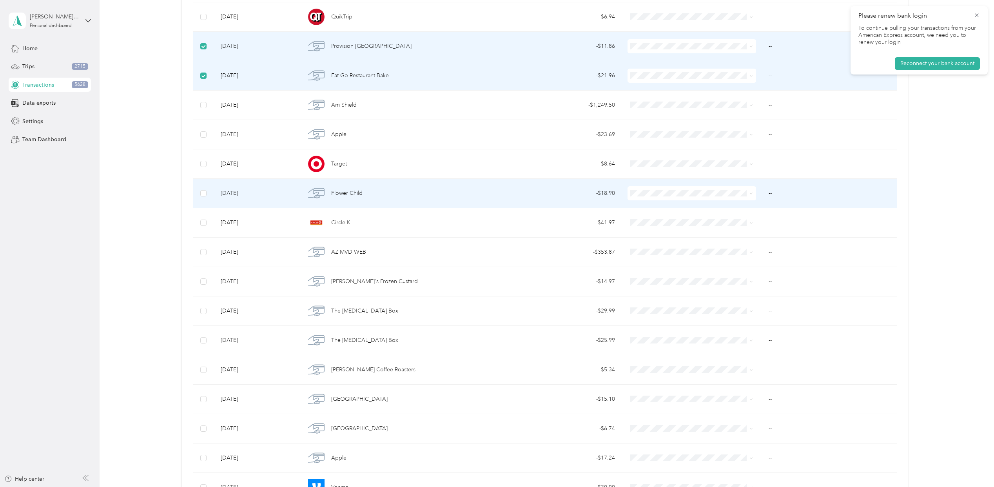
click at [207, 208] on td at bounding box center [204, 193] width 22 height 29
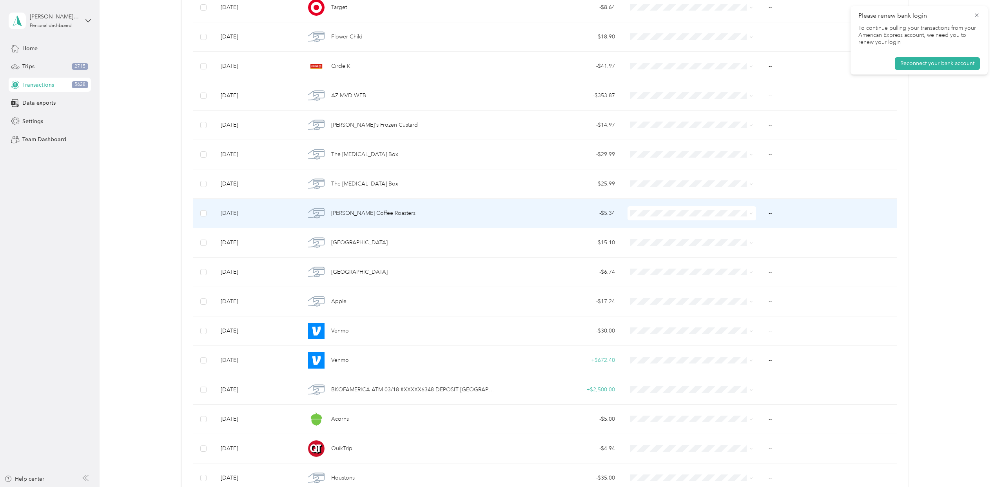
scroll to position [23759, 0]
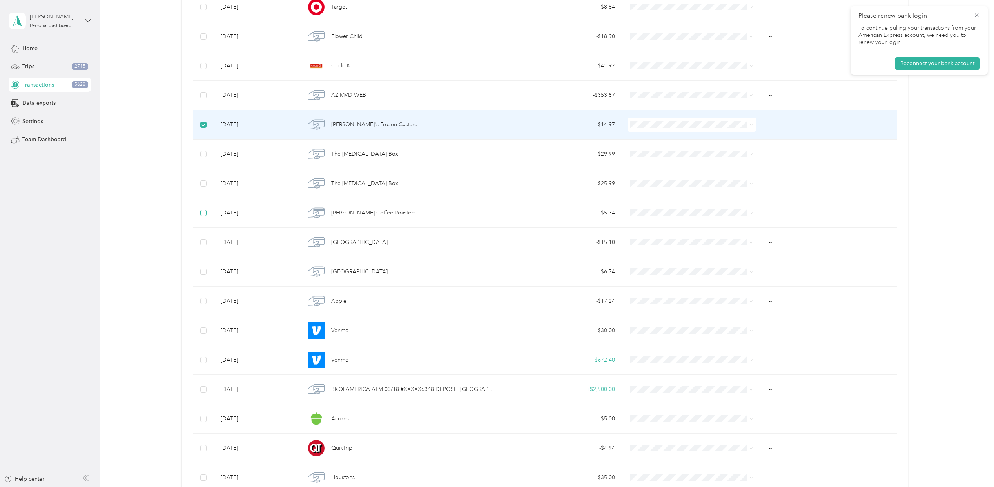
click at [201, 217] on label at bounding box center [203, 213] width 6 height 9
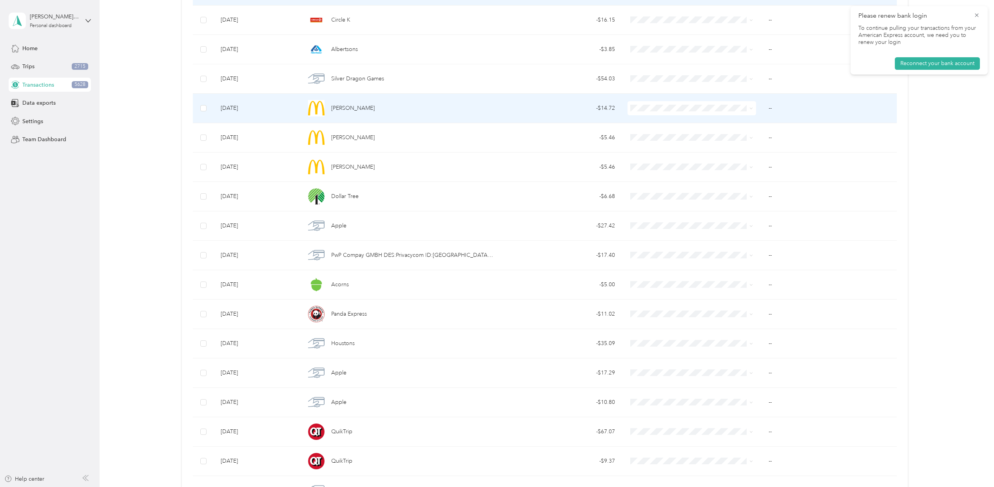
scroll to position [25014, 0]
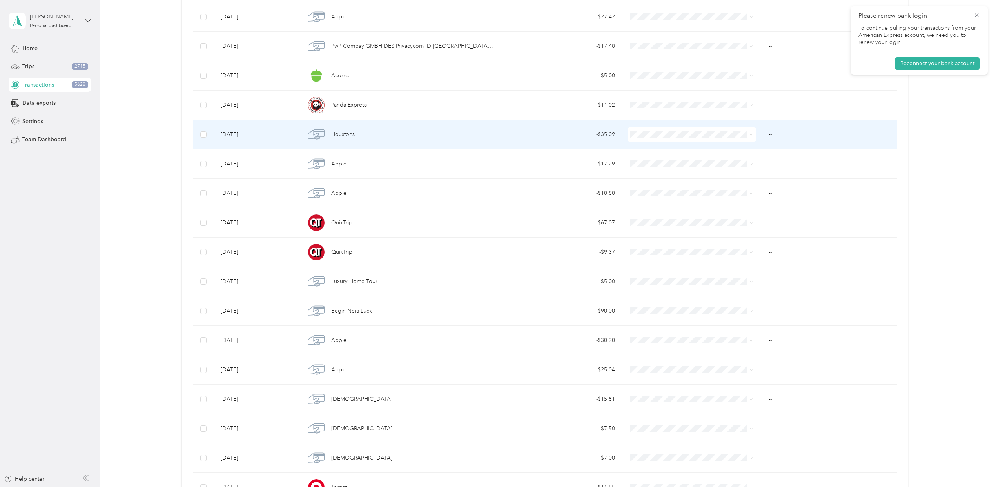
click at [206, 149] on td at bounding box center [204, 134] width 22 height 29
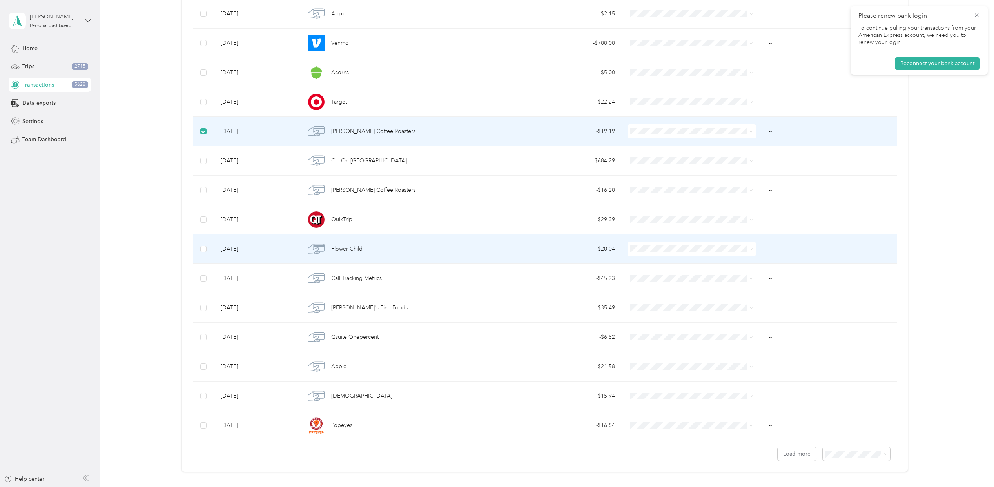
scroll to position [26268, 0]
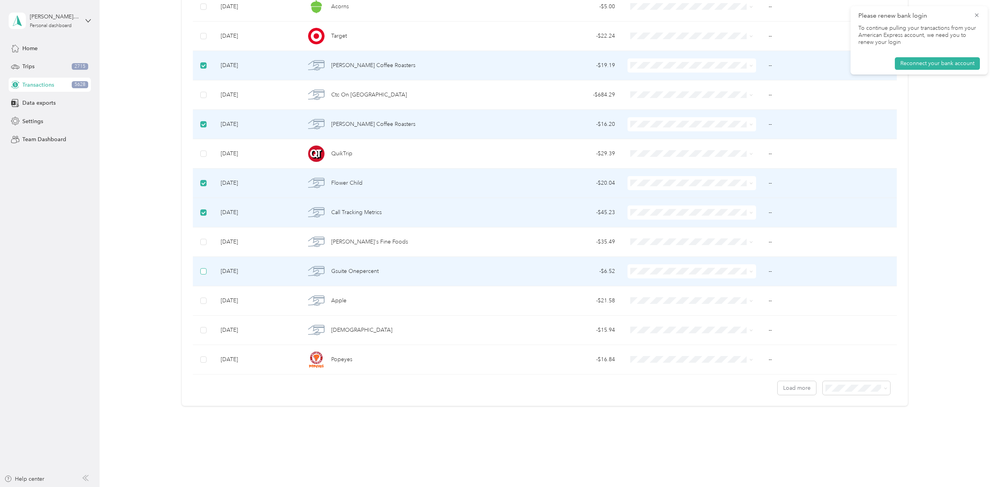
click at [202, 276] on label at bounding box center [203, 271] width 6 height 9
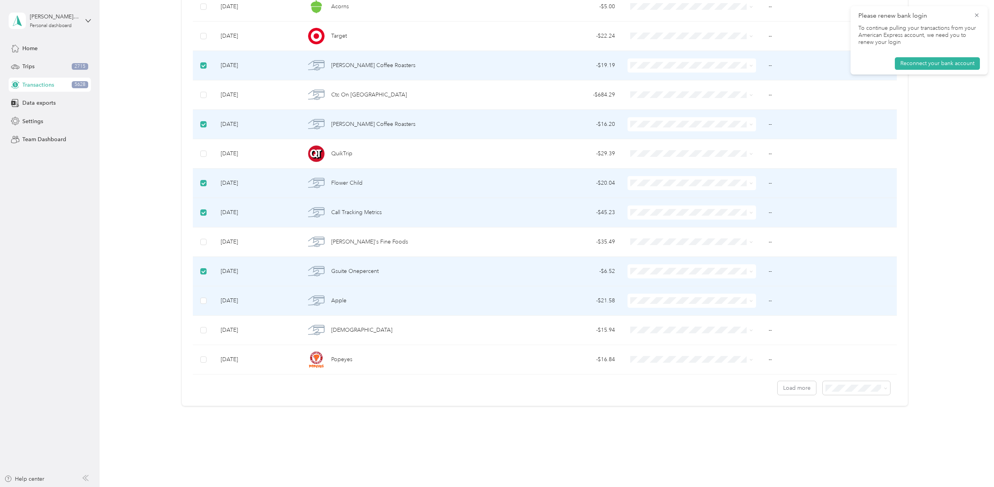
scroll to position [26347, 0]
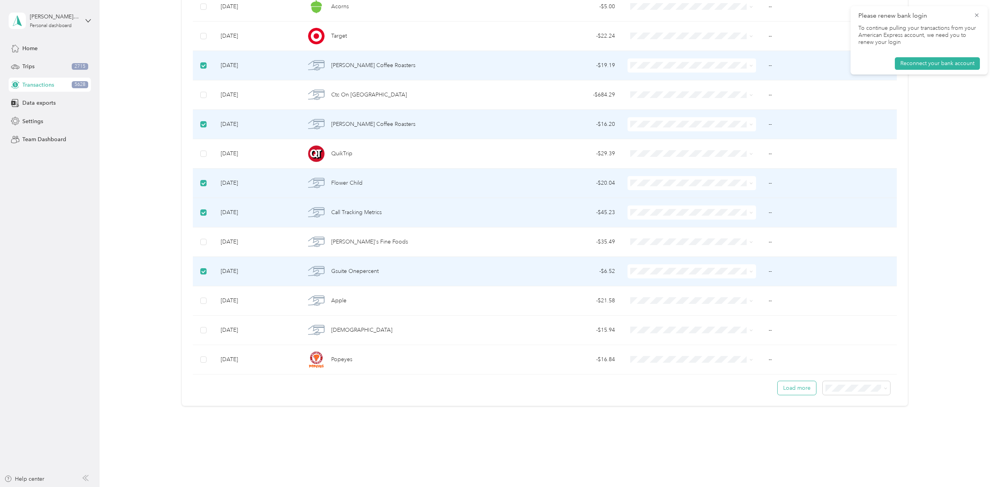
click at [801, 393] on button "Load more" at bounding box center [797, 388] width 38 height 14
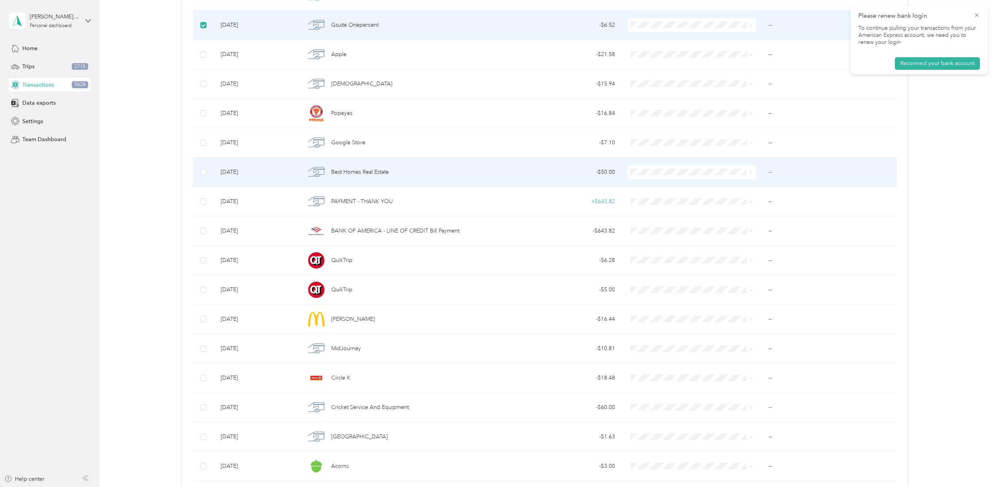
scroll to position [26504, 0]
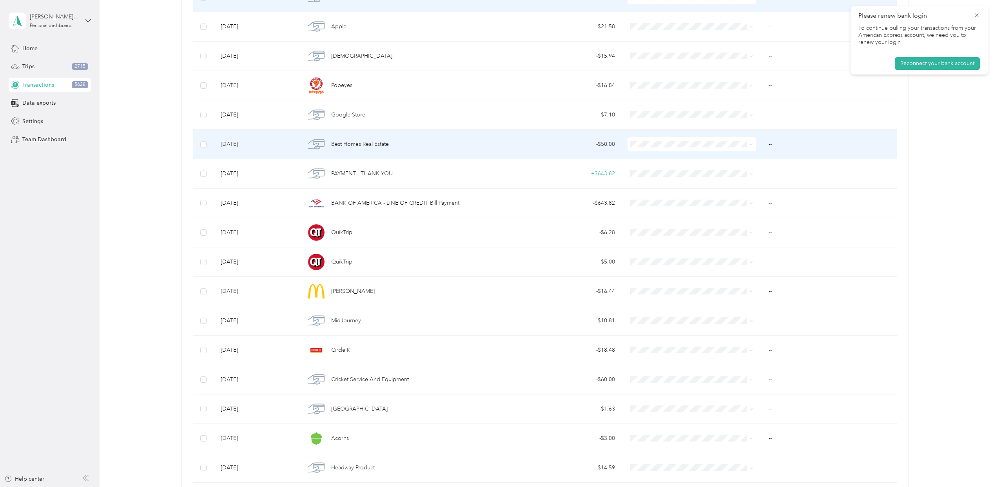
click at [197, 159] on td at bounding box center [204, 144] width 22 height 29
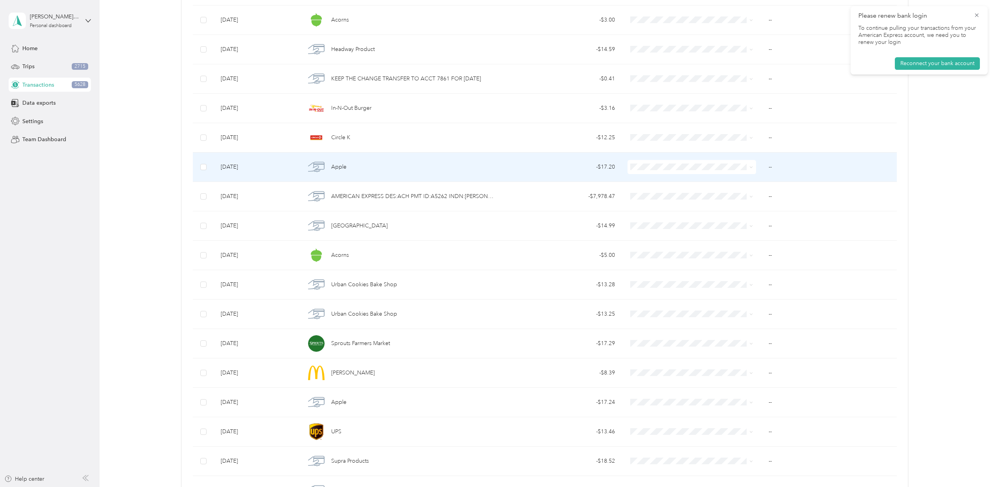
scroll to position [27026, 0]
